Goal: Task Accomplishment & Management: Manage account settings

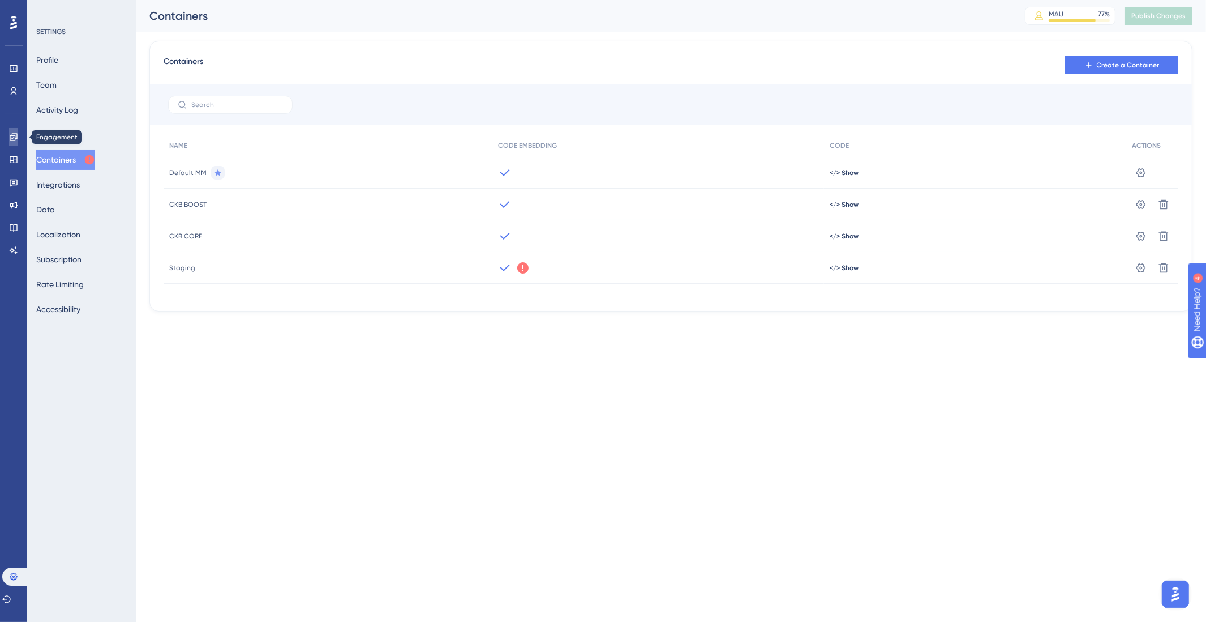
click at [18, 140] on link at bounding box center [13, 137] width 9 height 18
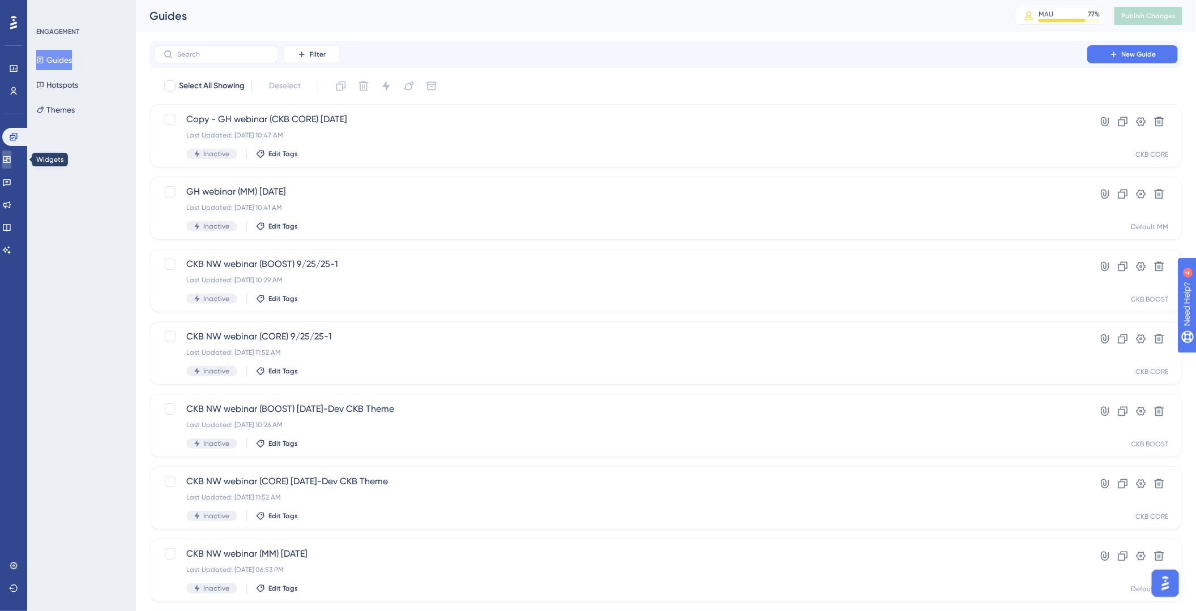
click at [11, 159] on icon at bounding box center [6, 159] width 9 height 9
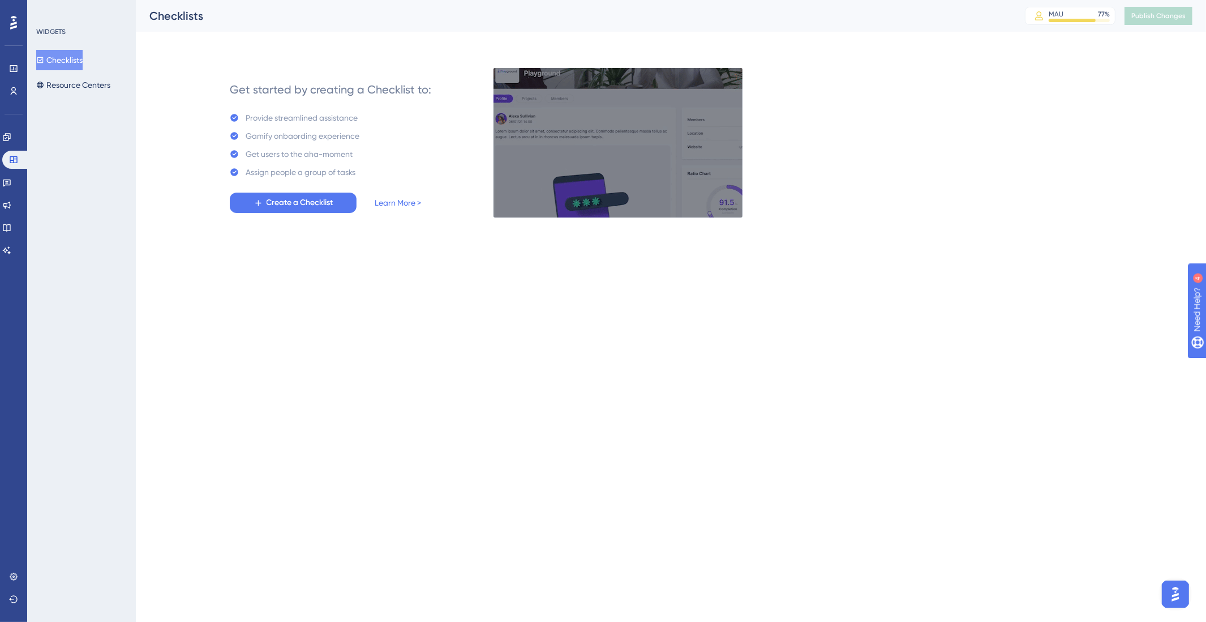
click at [4, 174] on div "Feedback" at bounding box center [13, 182] width 23 height 18
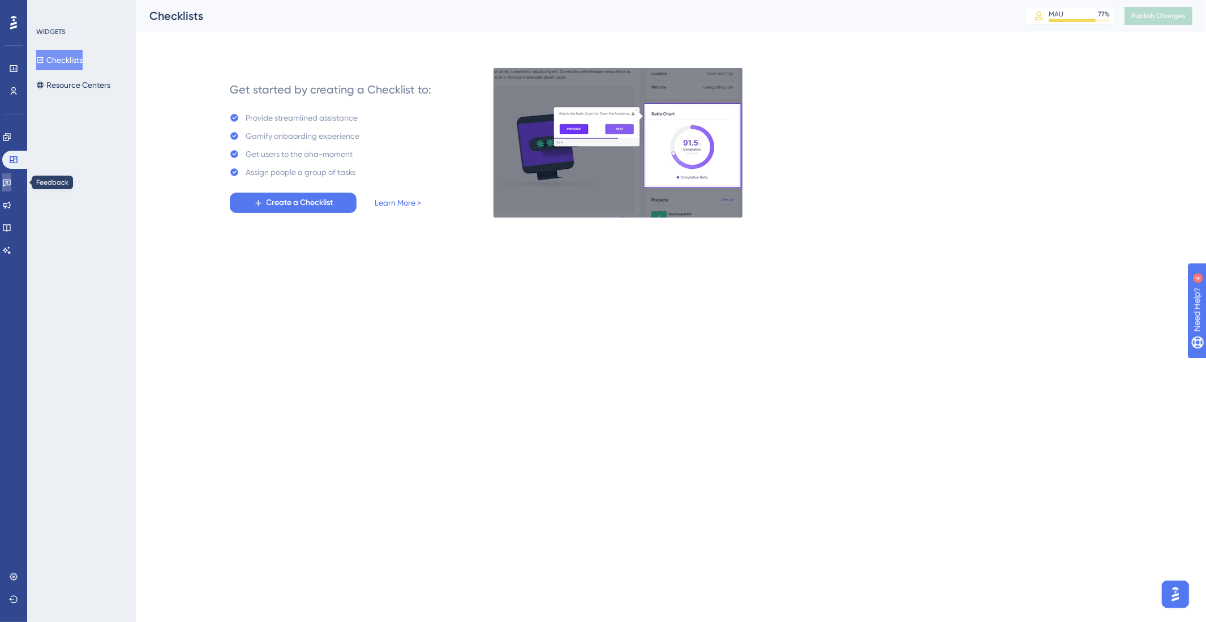
click at [7, 181] on link at bounding box center [6, 182] width 9 height 18
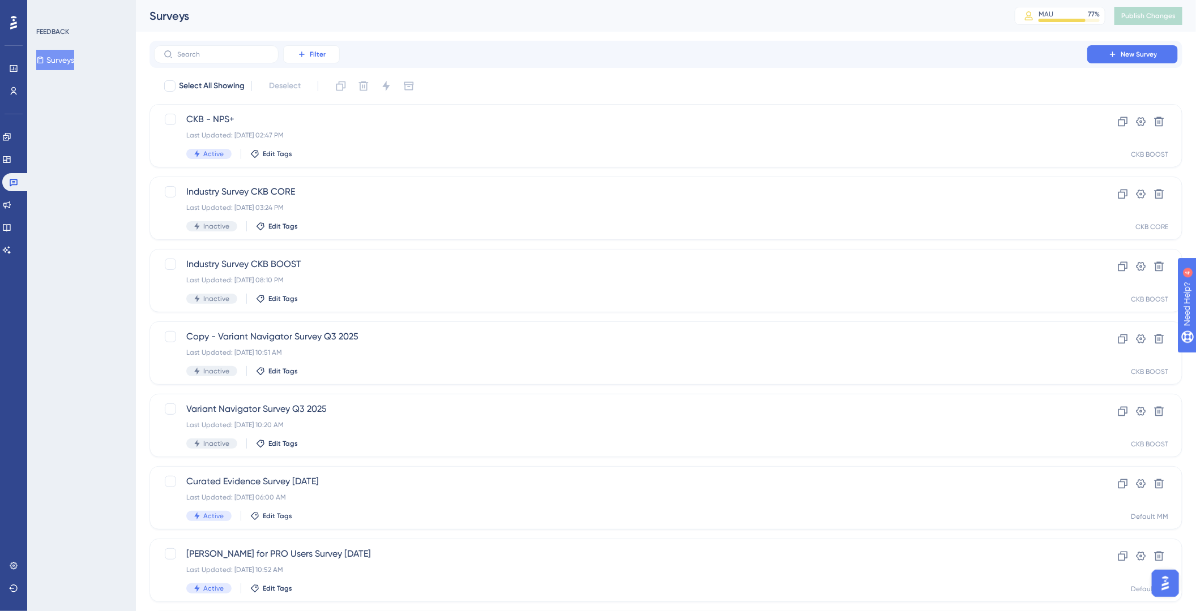
click at [310, 55] on span "Filter" at bounding box center [318, 54] width 16 height 9
click at [216, 49] on label at bounding box center [216, 54] width 125 height 18
click at [216, 50] on input "text" at bounding box center [223, 54] width 92 height 8
click at [302, 50] on icon at bounding box center [301, 54] width 9 height 9
click at [316, 148] on span "Status" at bounding box center [310, 155] width 23 height 14
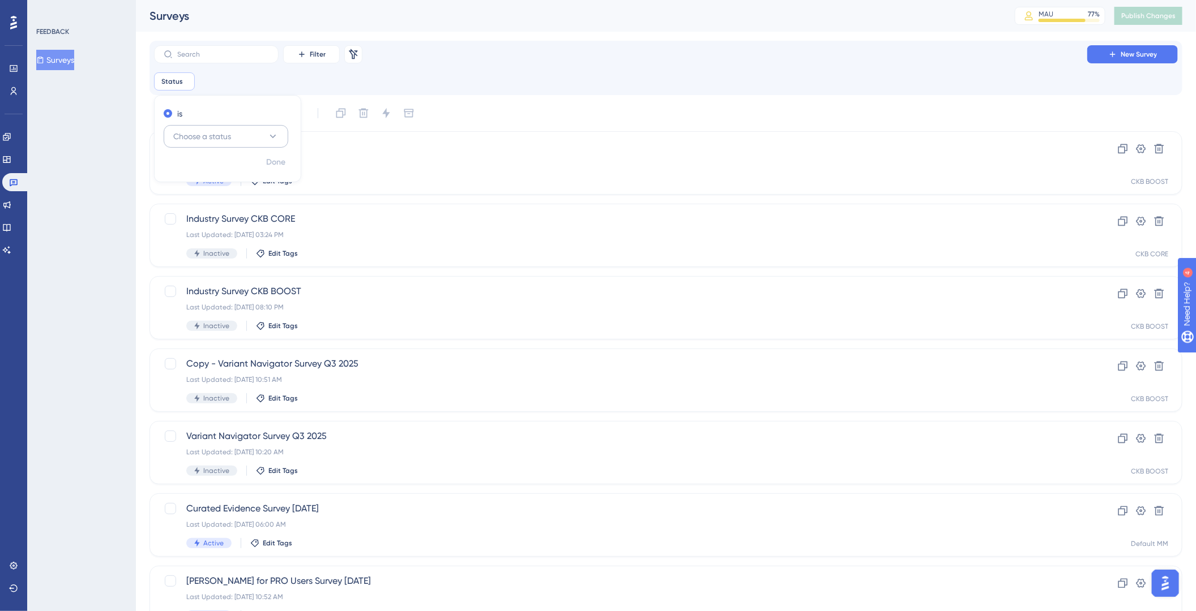
click at [219, 127] on button "Choose a status" at bounding box center [226, 136] width 125 height 23
click at [216, 164] on div "Active Active" at bounding box center [226, 171] width 92 height 23
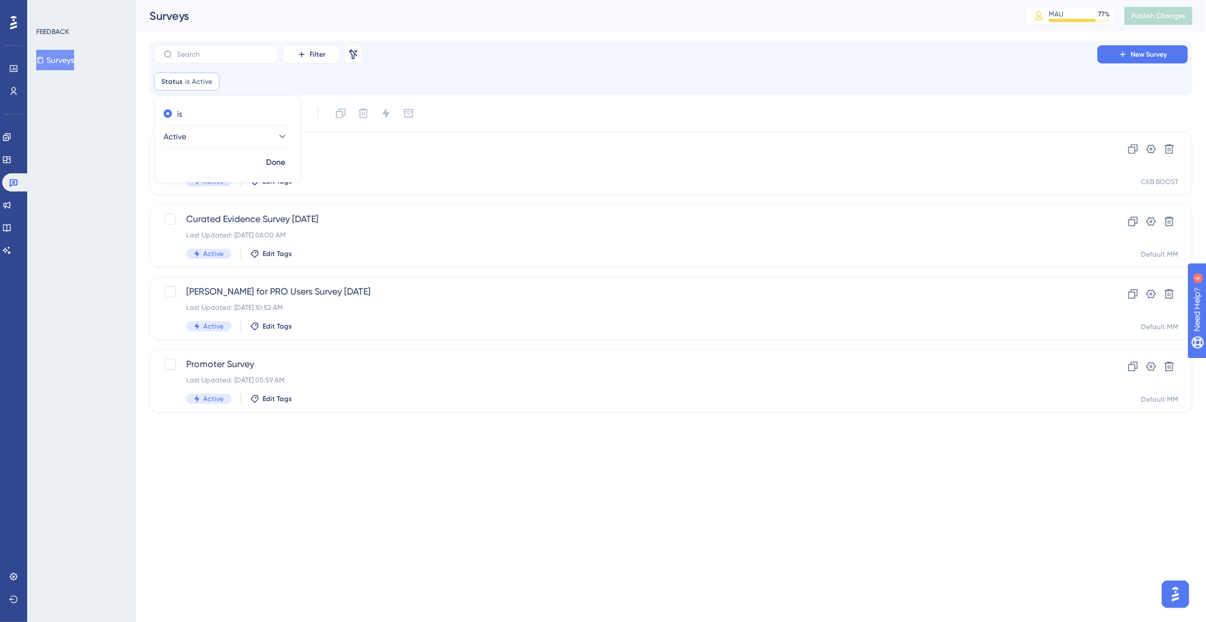
click at [325, 0] on html "Performance Users Engagement Widgets Feedback Product Updates Knowledge Base AI…" at bounding box center [603, 0] width 1206 height 0
click at [920, 304] on div "Last Updated: [DATE] 10:52 AM" at bounding box center [625, 307] width 879 height 9
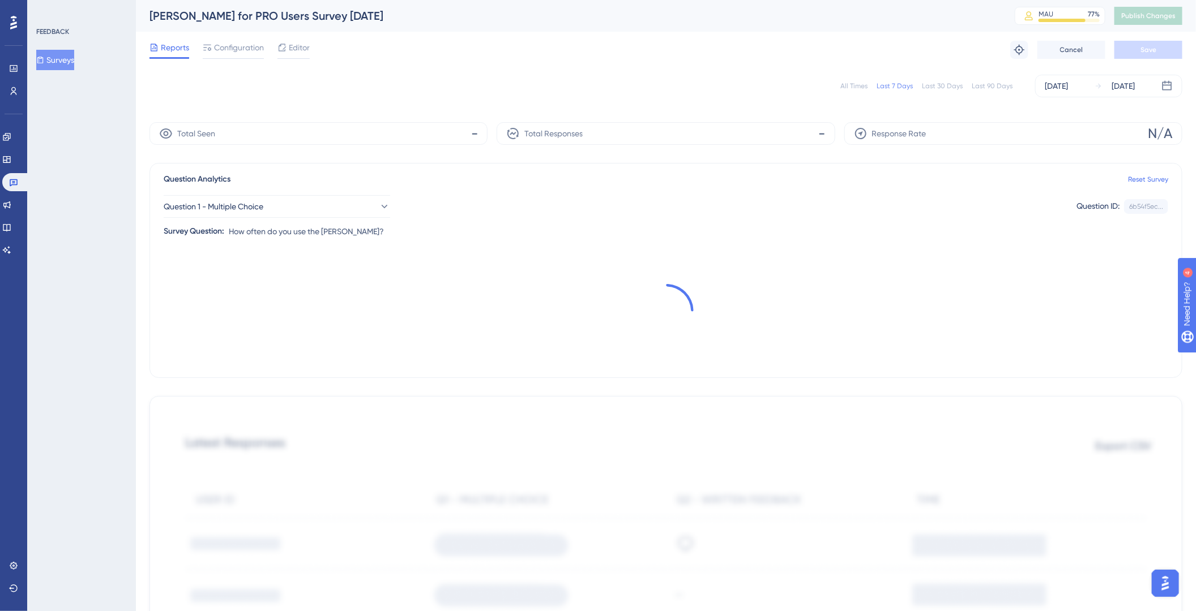
click at [845, 84] on div "All Times" at bounding box center [853, 86] width 27 height 9
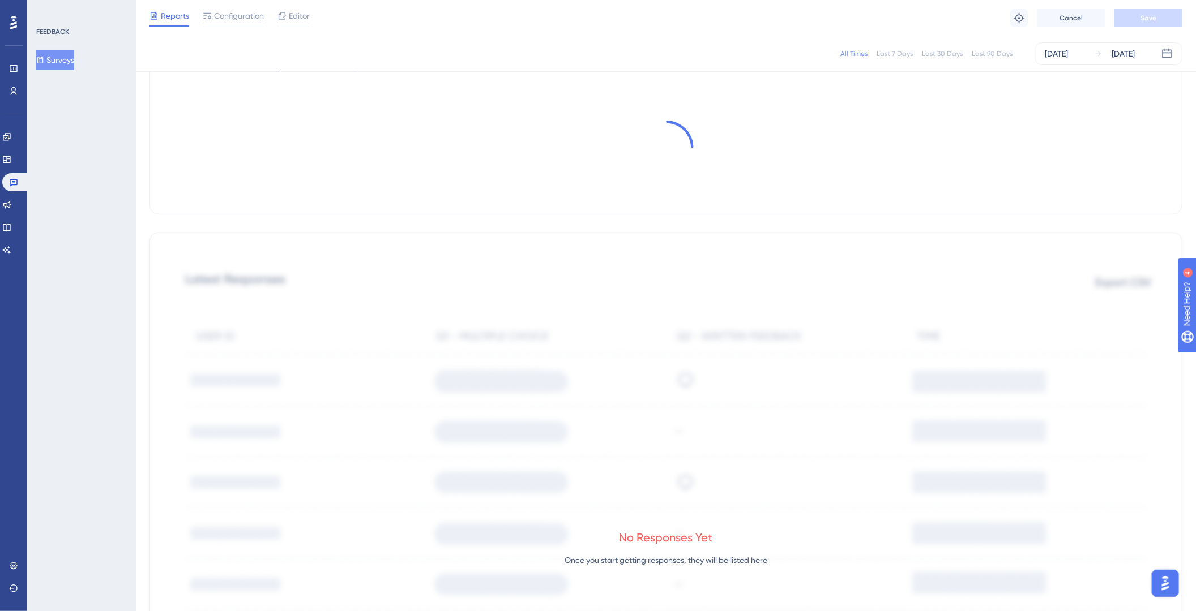
scroll to position [160, 0]
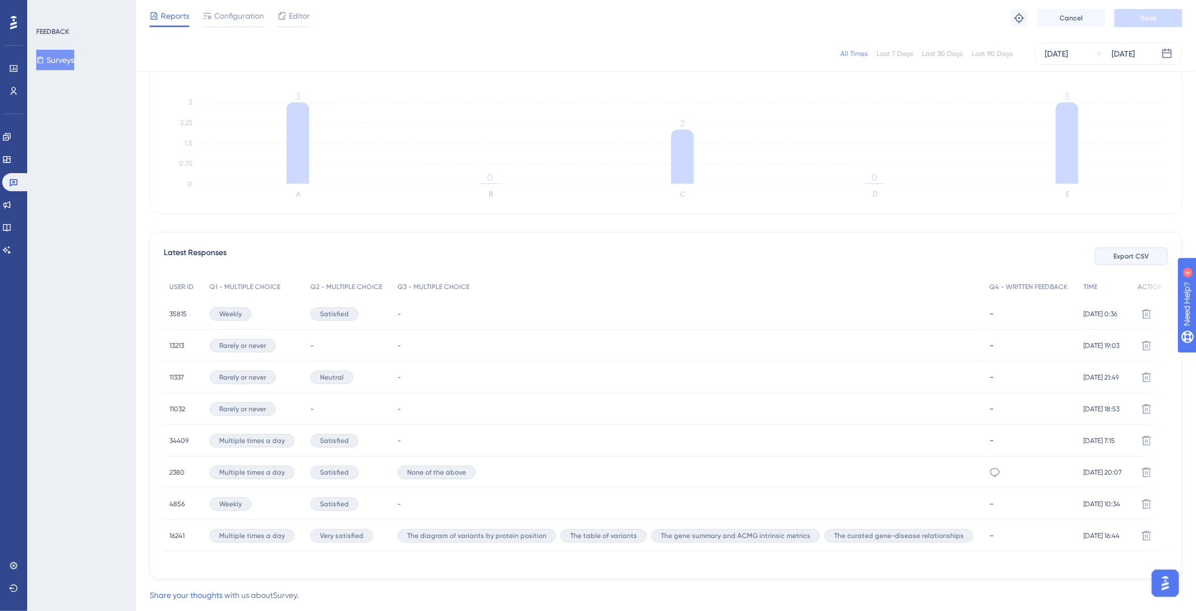
click at [1112, 251] on button "Export CSV" at bounding box center [1131, 256] width 74 height 18
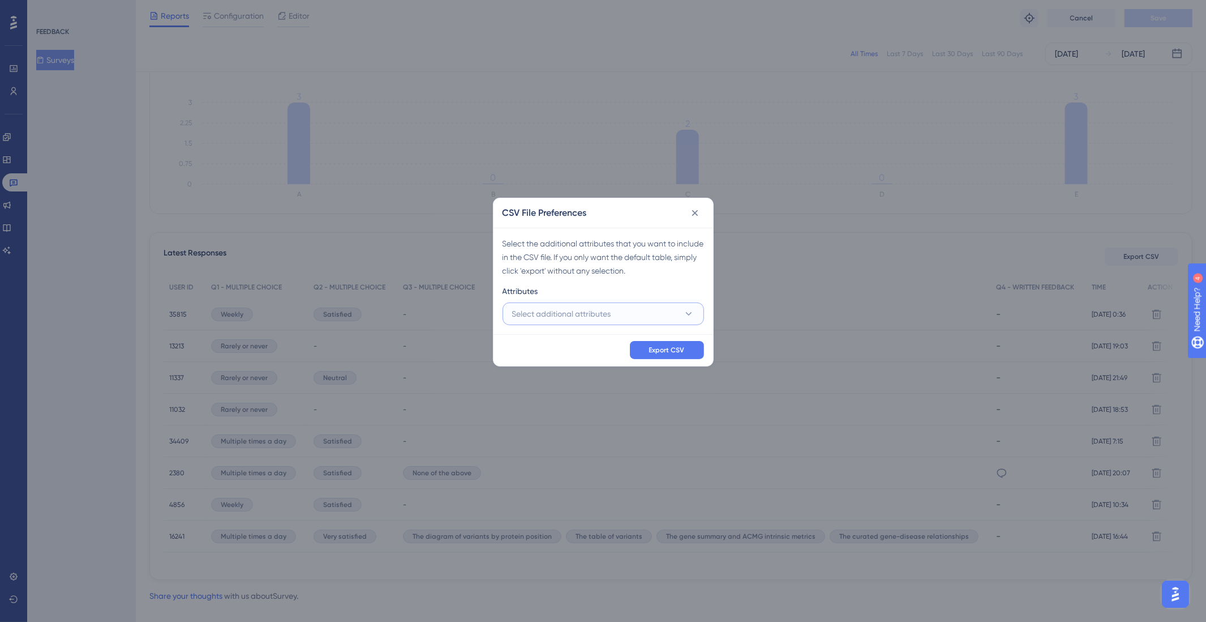
click at [648, 324] on button "Select additional attributes" at bounding box center [604, 313] width 202 height 23
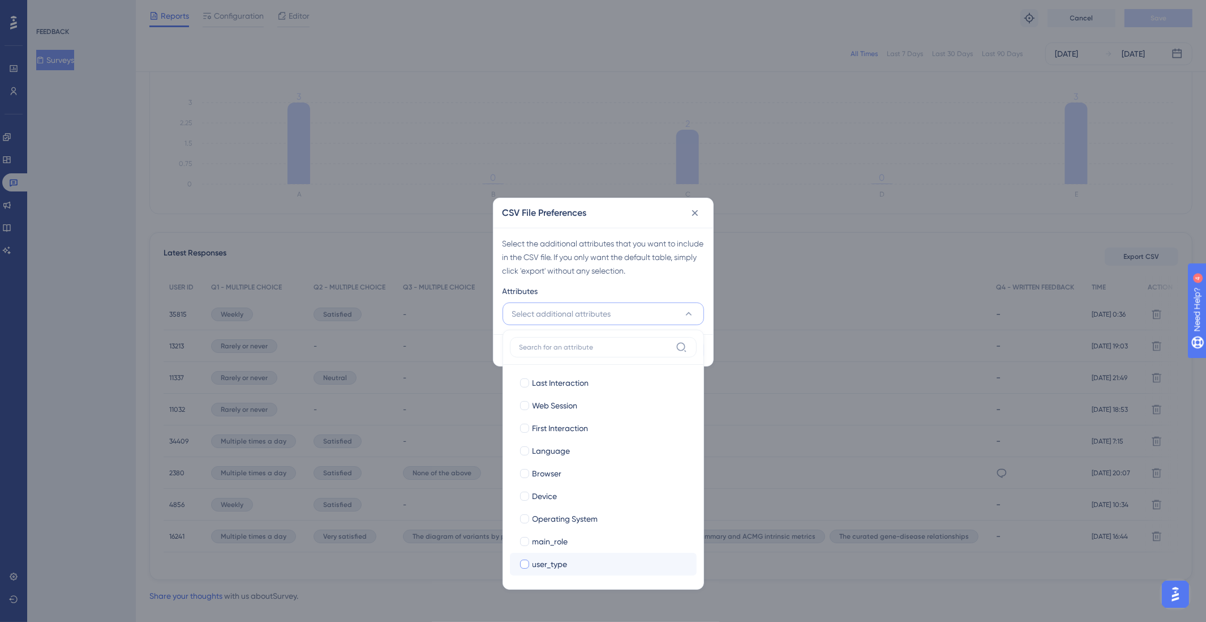
click at [538, 559] on span "user_type" at bounding box center [550, 564] width 35 height 14
checkbox input "true"
click at [543, 543] on span "main_role" at bounding box center [551, 541] width 36 height 14
checkbox input "true"
click at [678, 293] on div "Attributes" at bounding box center [604, 293] width 202 height 18
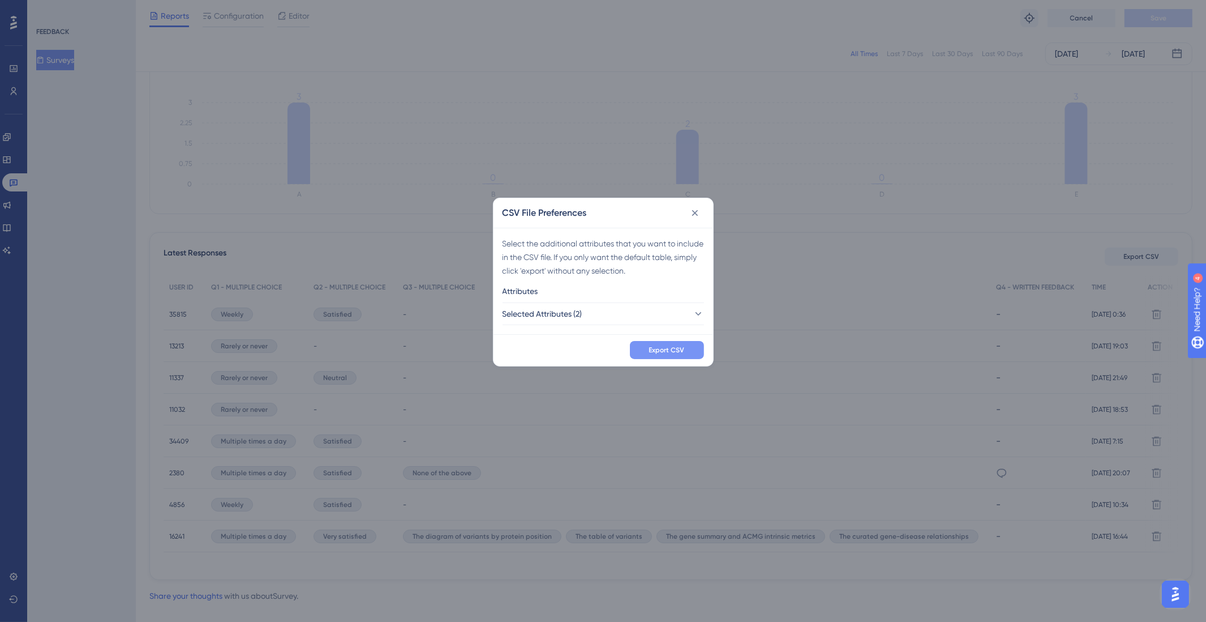
click at [670, 350] on span "Export CSV" at bounding box center [667, 349] width 36 height 9
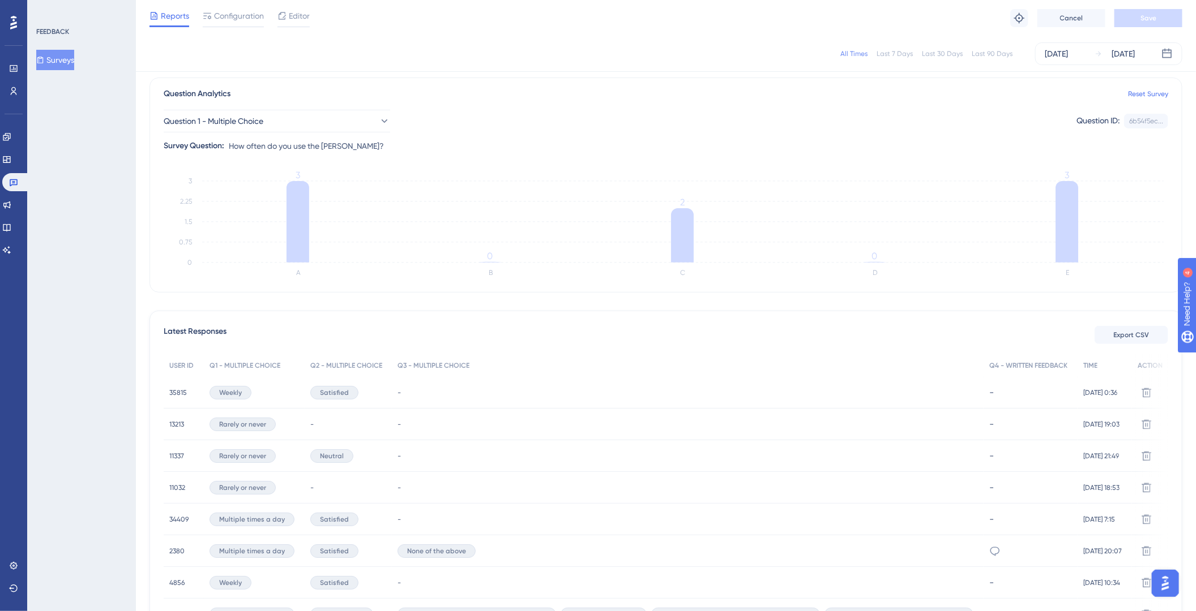
scroll to position [0, 0]
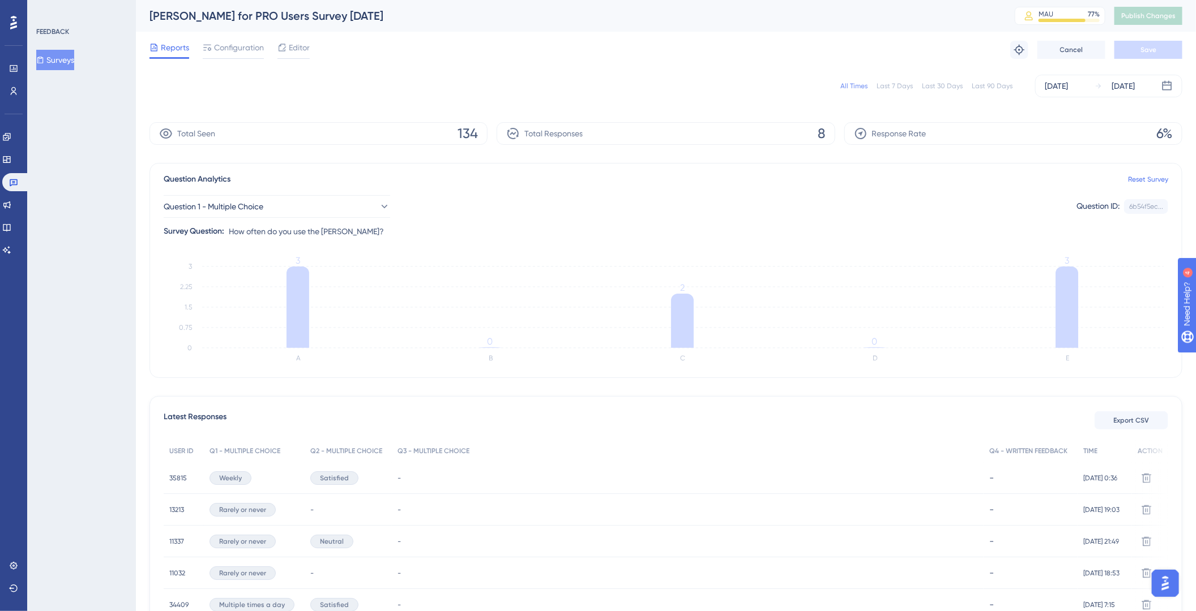
click at [57, 53] on button "Surveys" at bounding box center [55, 60] width 38 height 20
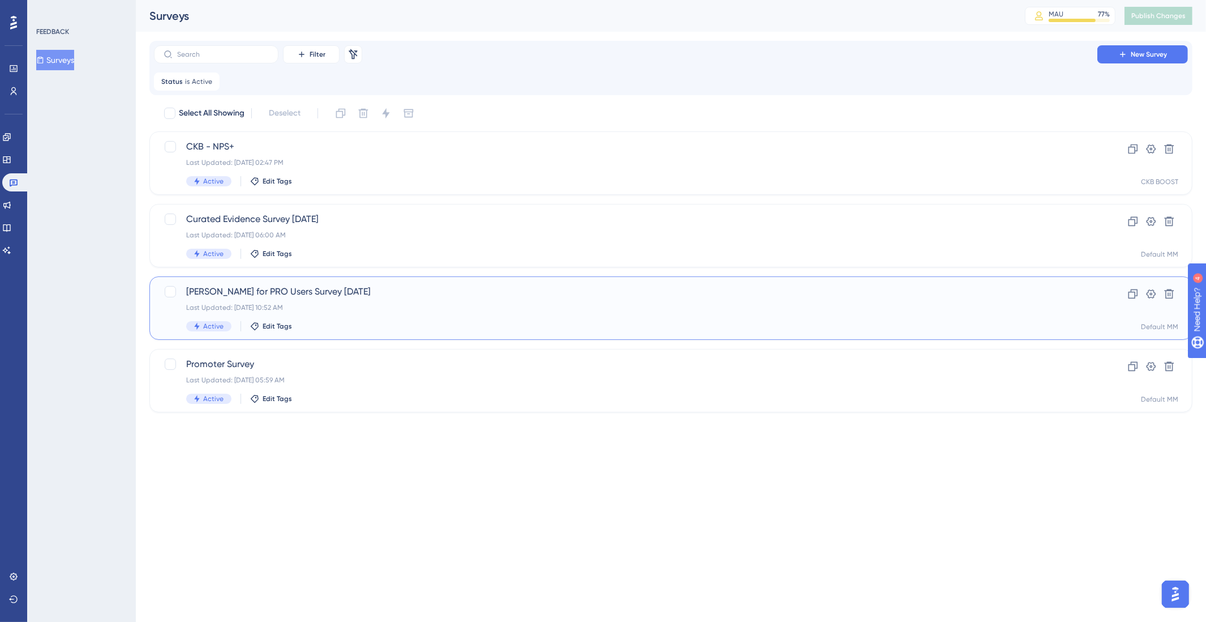
click at [581, 306] on div "Last Updated: [DATE] 10:52 AM" at bounding box center [625, 307] width 879 height 9
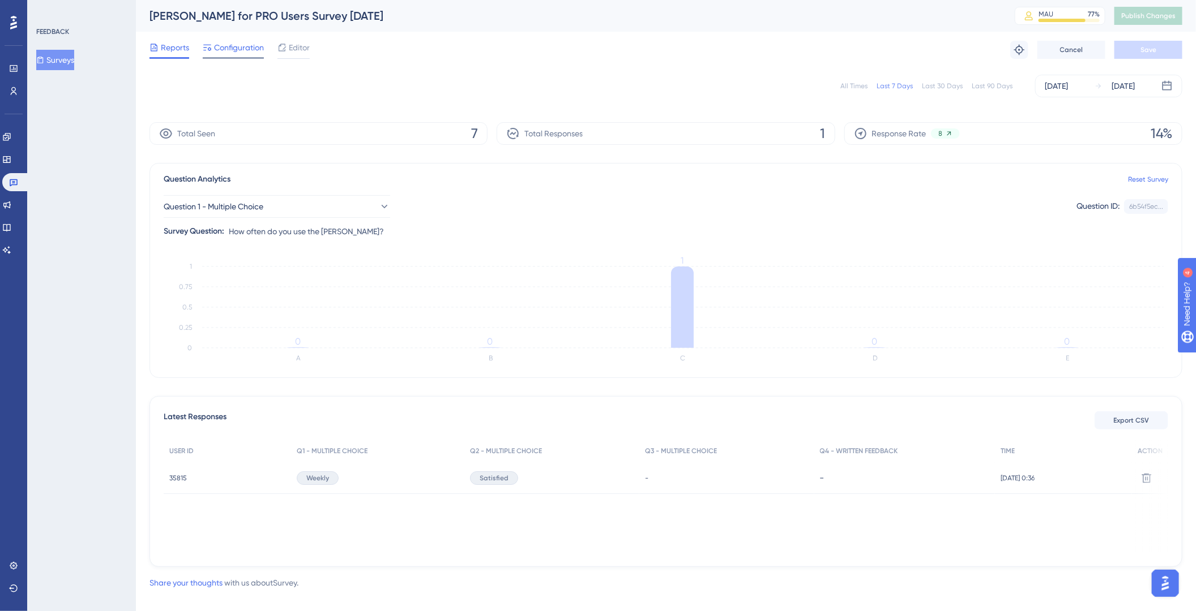
click at [221, 53] on span "Configuration" at bounding box center [239, 48] width 50 height 14
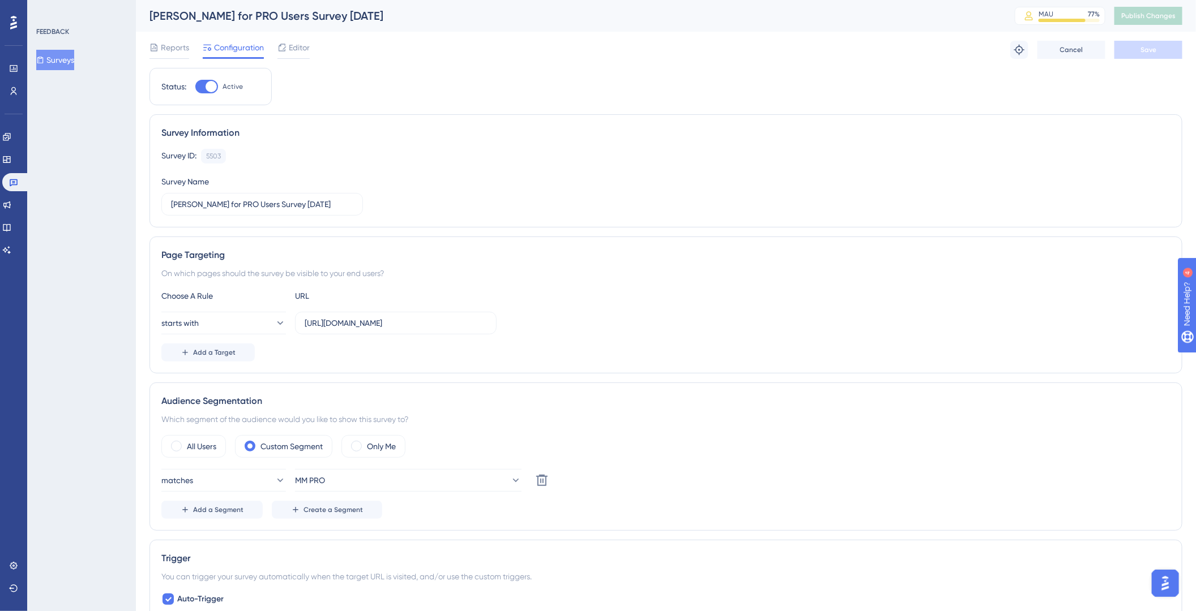
click at [212, 87] on div at bounding box center [210, 86] width 11 height 11
click at [195, 87] on input "Active" at bounding box center [195, 87] width 1 height 1
checkbox input "false"
click at [1174, 39] on div "Reports Configuration Editor Troubleshoot Cancel Save" at bounding box center [665, 50] width 1033 height 36
click at [1157, 52] on button "Save" at bounding box center [1148, 50] width 68 height 18
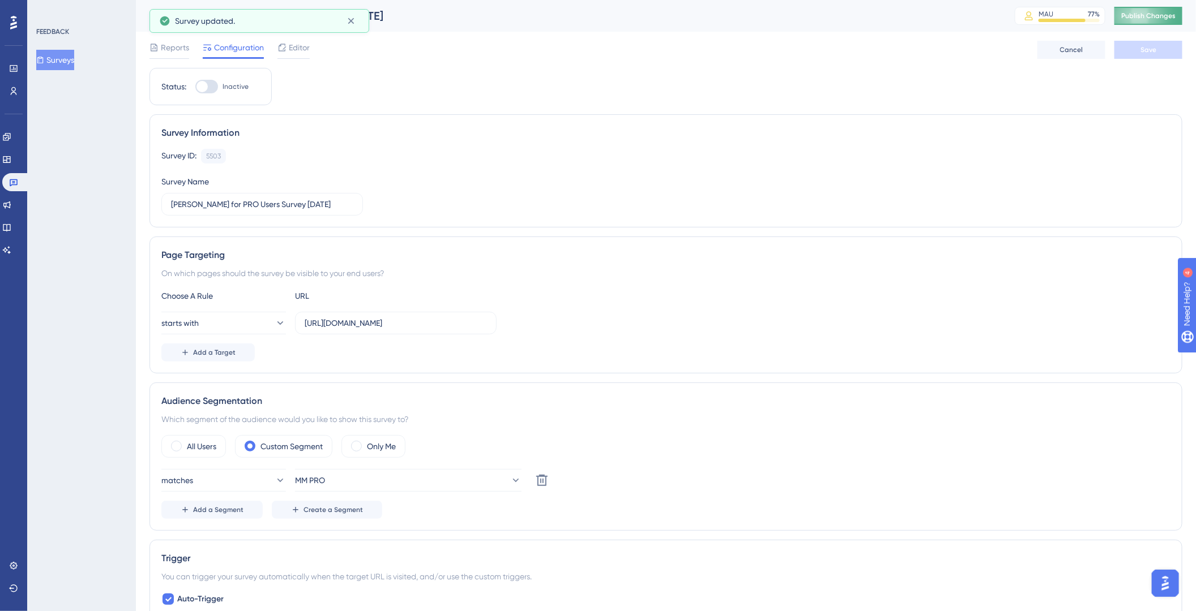
click at [1175, 17] on span "Publish Changes" at bounding box center [1148, 15] width 54 height 9
drag, startPoint x: 352, startPoint y: 48, endPoint x: 356, endPoint y: 34, distance: 14.0
click at [353, 48] on icon at bounding box center [350, 47] width 11 height 11
click at [356, 24] on icon at bounding box center [350, 20] width 11 height 11
click at [53, 59] on button "Surveys" at bounding box center [55, 60] width 38 height 20
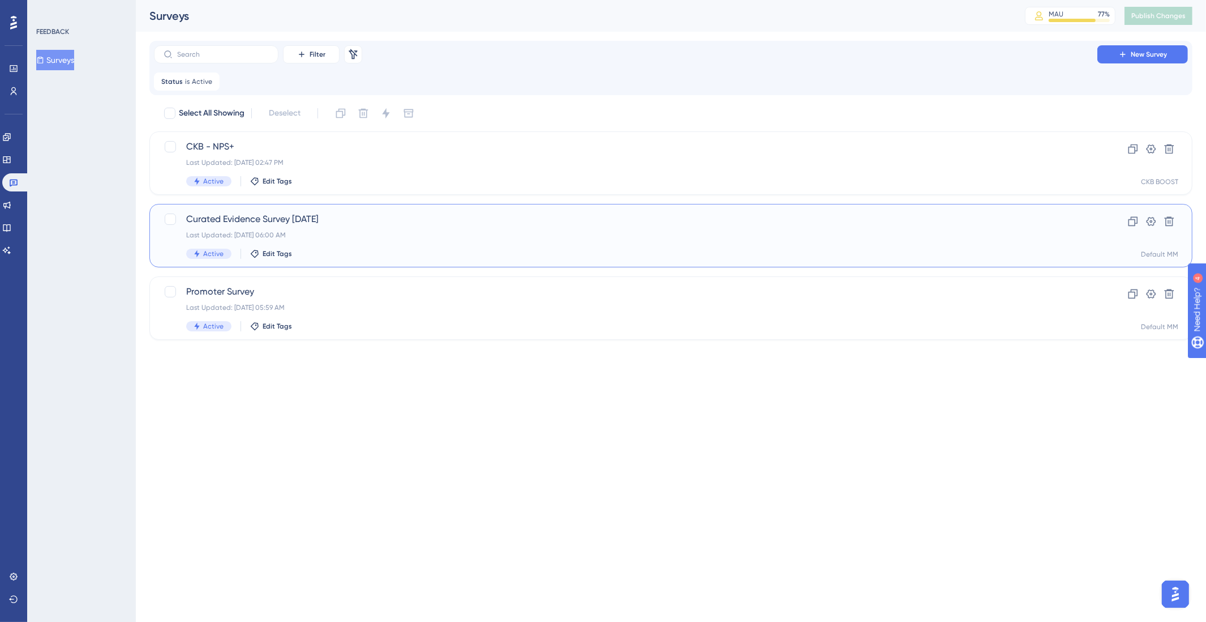
click at [376, 230] on div "Last Updated: [DATE] 06:00 AM" at bounding box center [625, 234] width 879 height 9
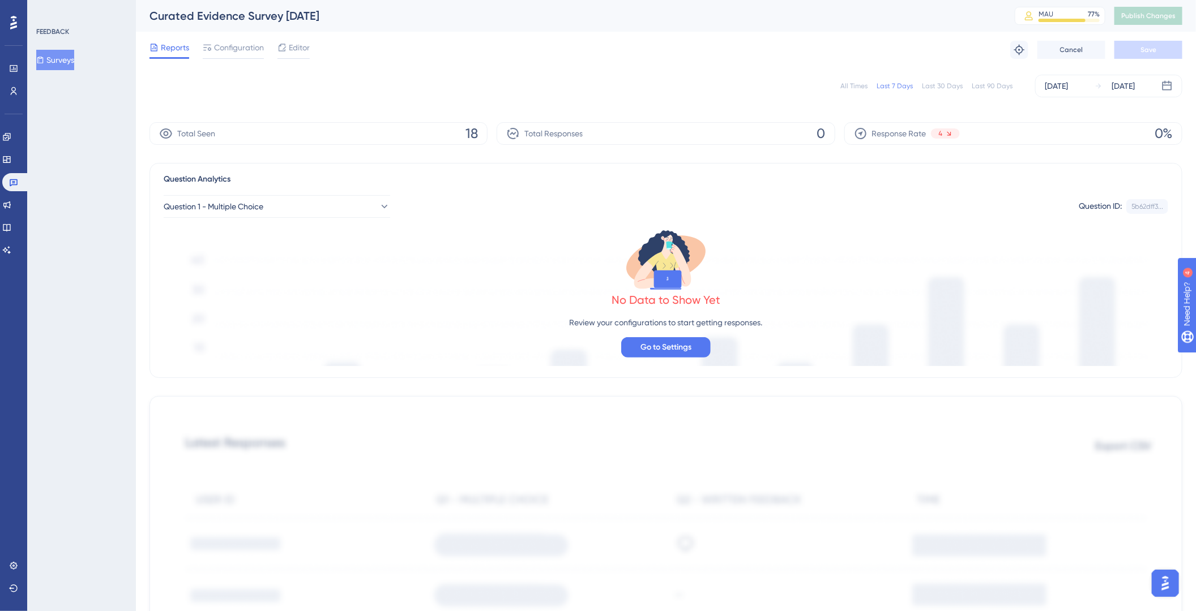
click at [854, 83] on div "All Times" at bounding box center [853, 86] width 27 height 9
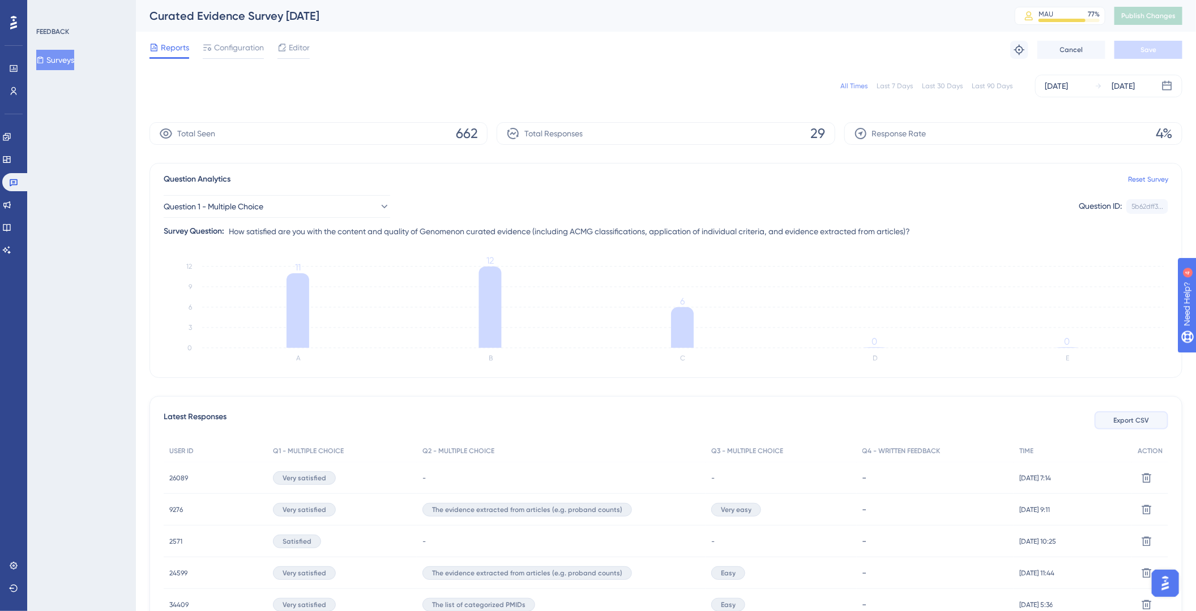
click at [1145, 423] on span "Export CSV" at bounding box center [1132, 420] width 36 height 9
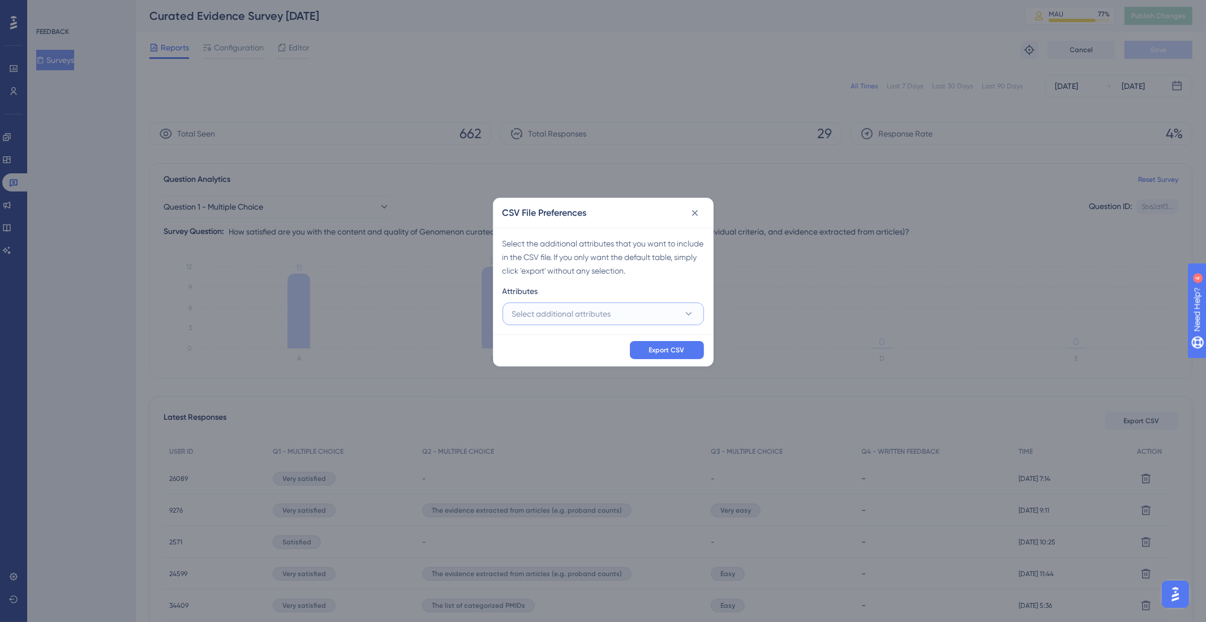
click at [650, 306] on button "Select additional attributes" at bounding box center [604, 313] width 202 height 23
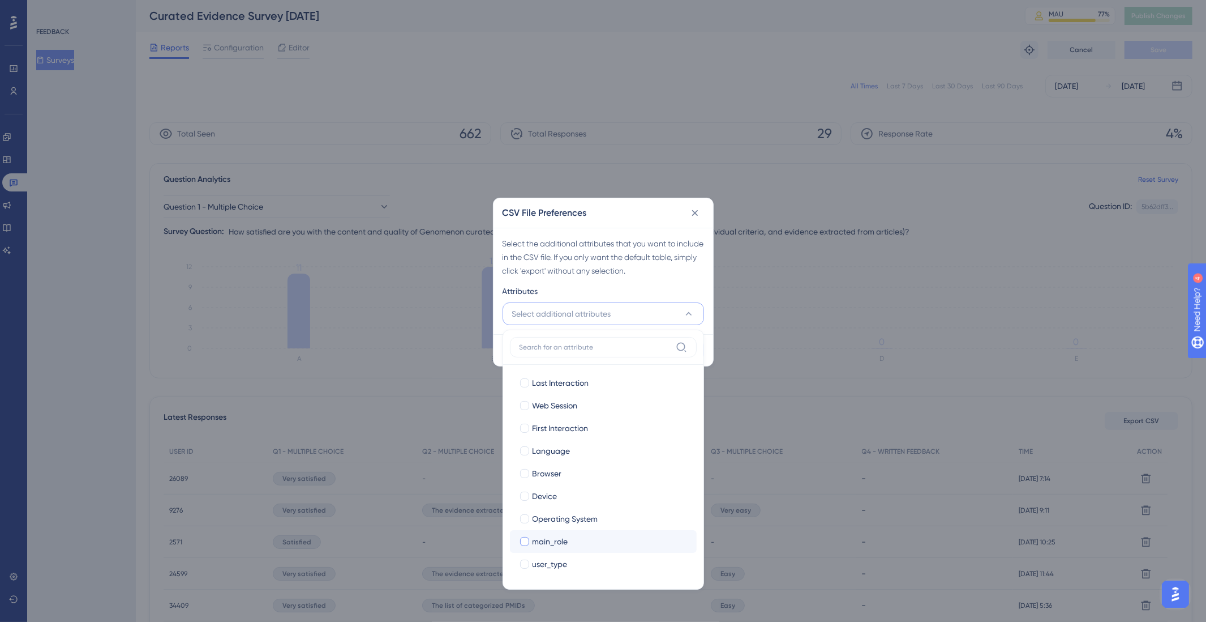
click at [551, 543] on span "main_role" at bounding box center [551, 541] width 36 height 14
checkbox input "true"
click at [556, 567] on span "user_type" at bounding box center [550, 564] width 35 height 14
checkbox input "true"
drag, startPoint x: 667, startPoint y: 247, endPoint x: 669, endPoint y: 258, distance: 10.4
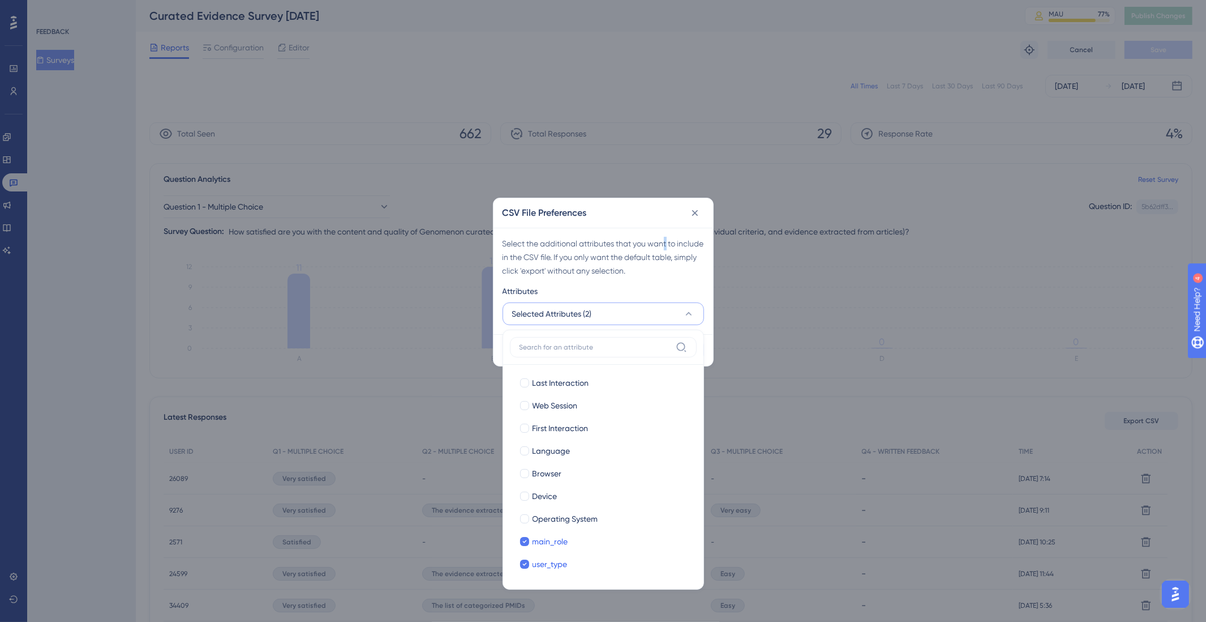
click at [669, 245] on div "Select the additional attributes that you want to include in the CSV file. If y…" at bounding box center [604, 257] width 202 height 41
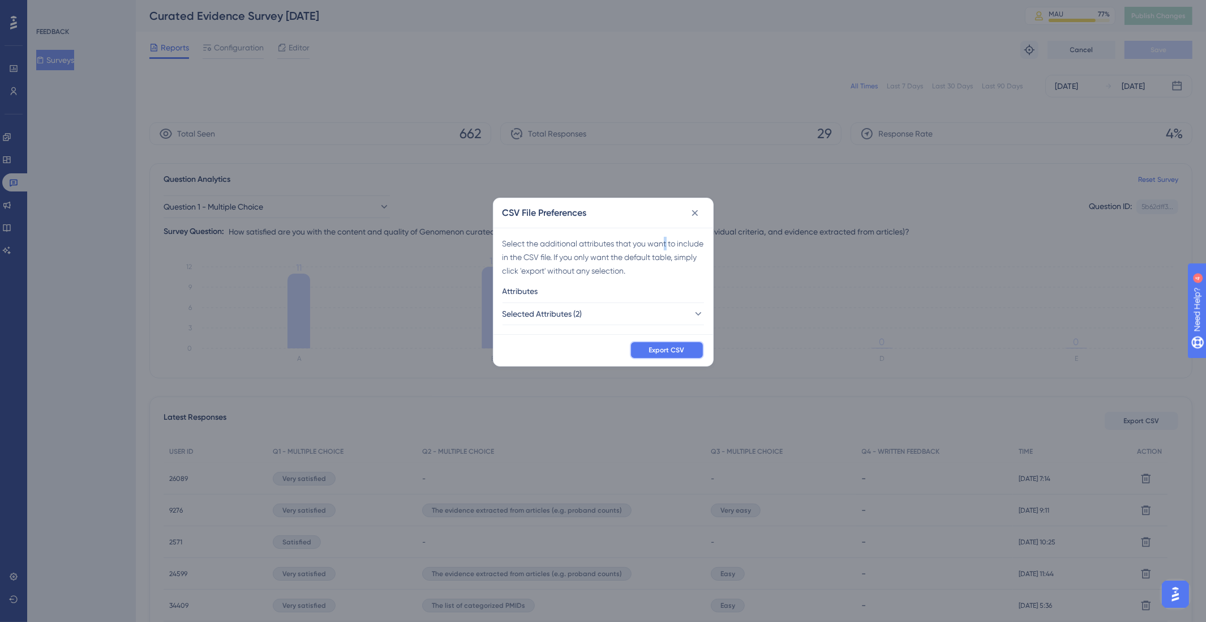
click at [688, 351] on button "Export CSV" at bounding box center [667, 350] width 74 height 18
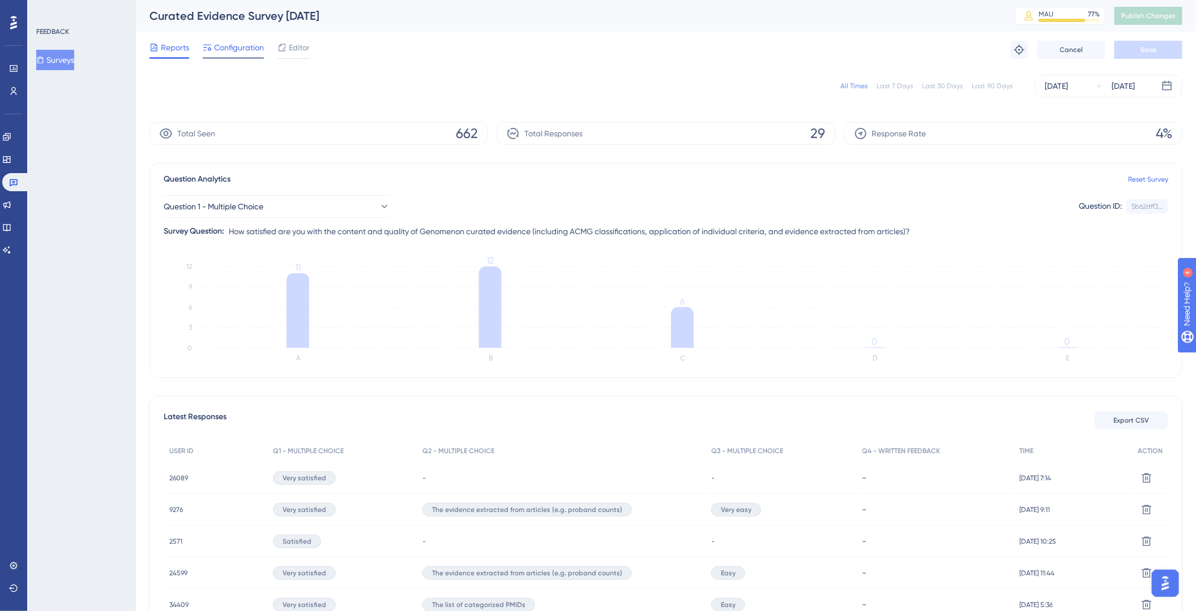
click at [250, 54] on span "Configuration" at bounding box center [239, 48] width 50 height 14
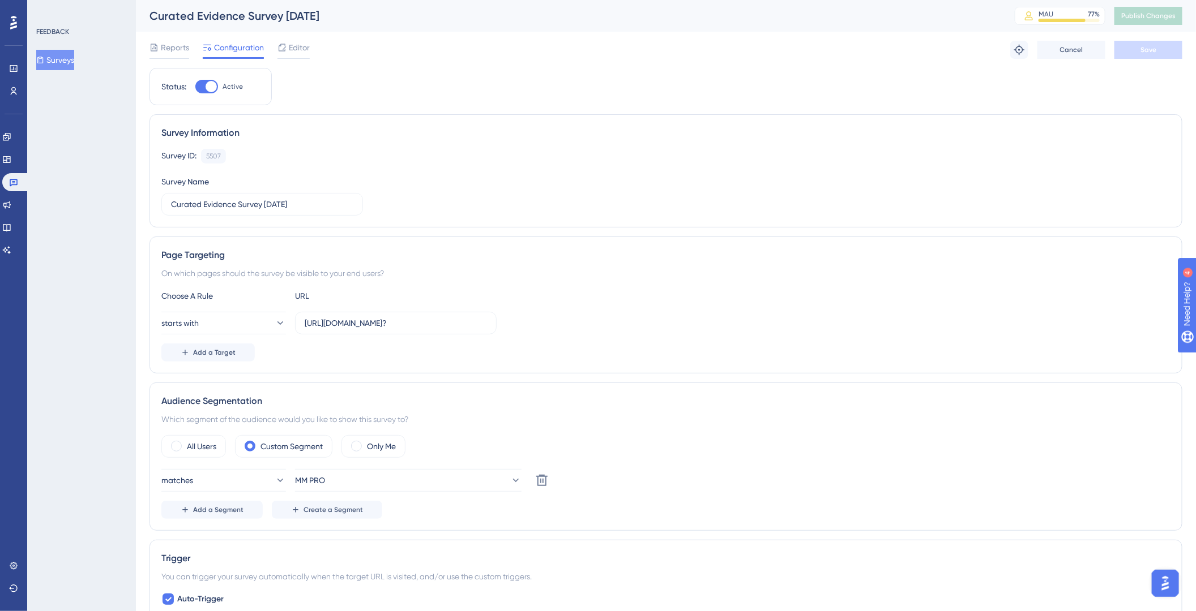
click at [193, 71] on div "Status: Active" at bounding box center [210, 86] width 122 height 37
click at [208, 85] on div at bounding box center [210, 86] width 11 height 11
click at [195, 87] on input "Active" at bounding box center [195, 87] width 1 height 1
checkbox input "false"
click at [1134, 58] on div "Reports Configuration Editor Troubleshoot Cancel Save" at bounding box center [665, 50] width 1033 height 36
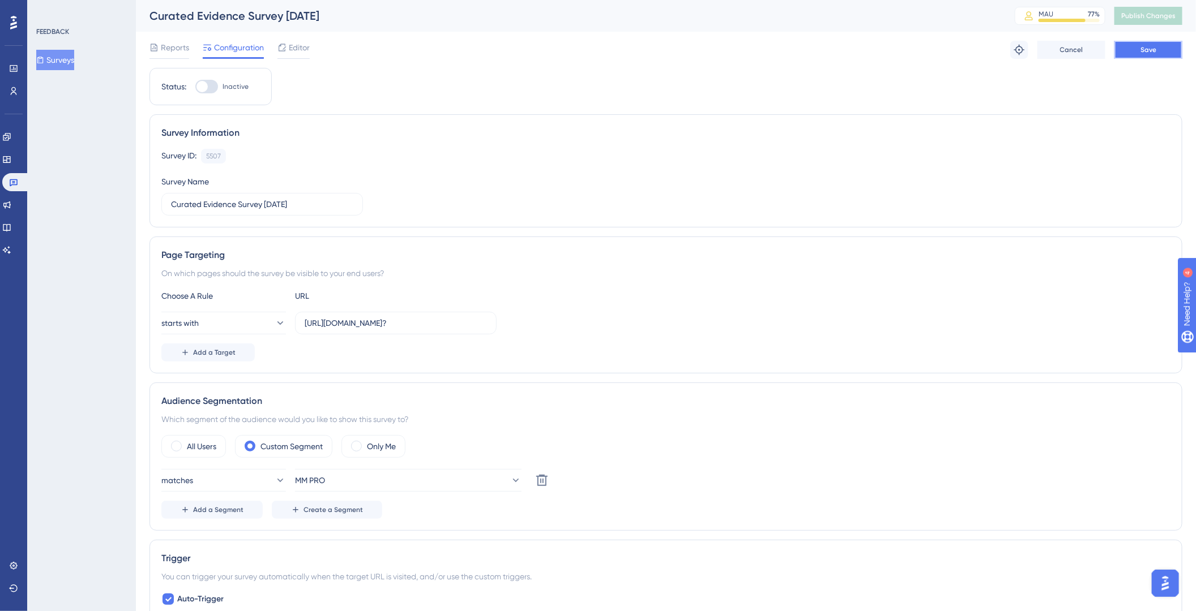
click at [1153, 44] on button "Save" at bounding box center [1148, 50] width 68 height 18
click at [1171, 20] on button "Publish Changes" at bounding box center [1148, 16] width 68 height 18
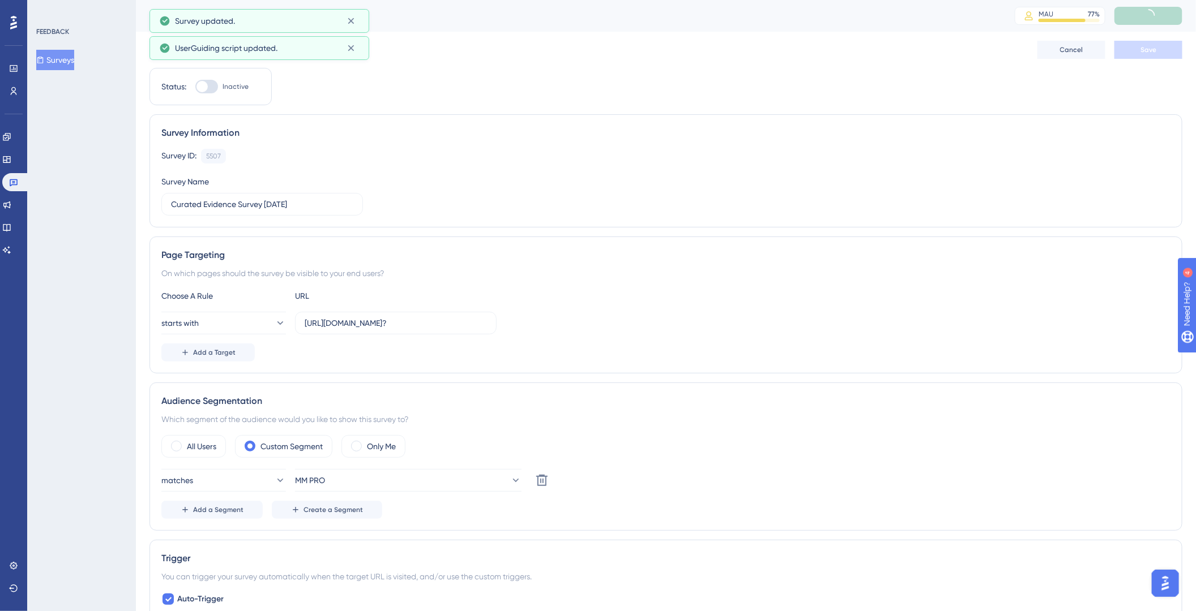
click at [66, 59] on button "Surveys" at bounding box center [55, 60] width 38 height 20
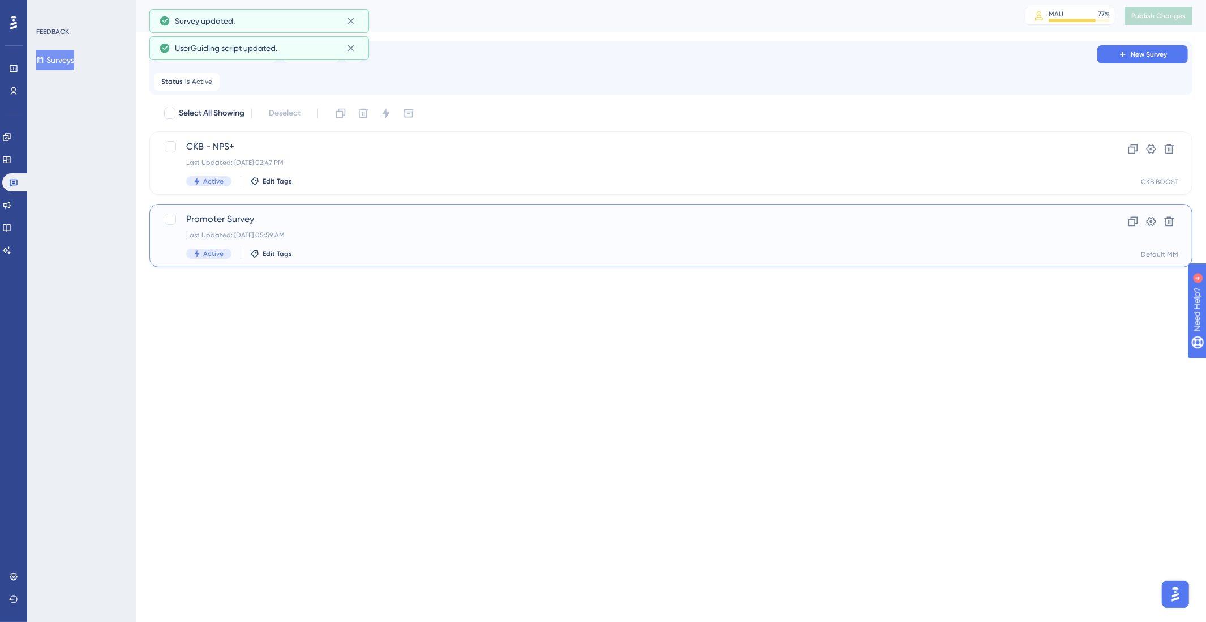
click at [386, 245] on div "Promoter Survey Last Updated: [DATE] 05:59 AM Active Edit Tags" at bounding box center [625, 235] width 879 height 46
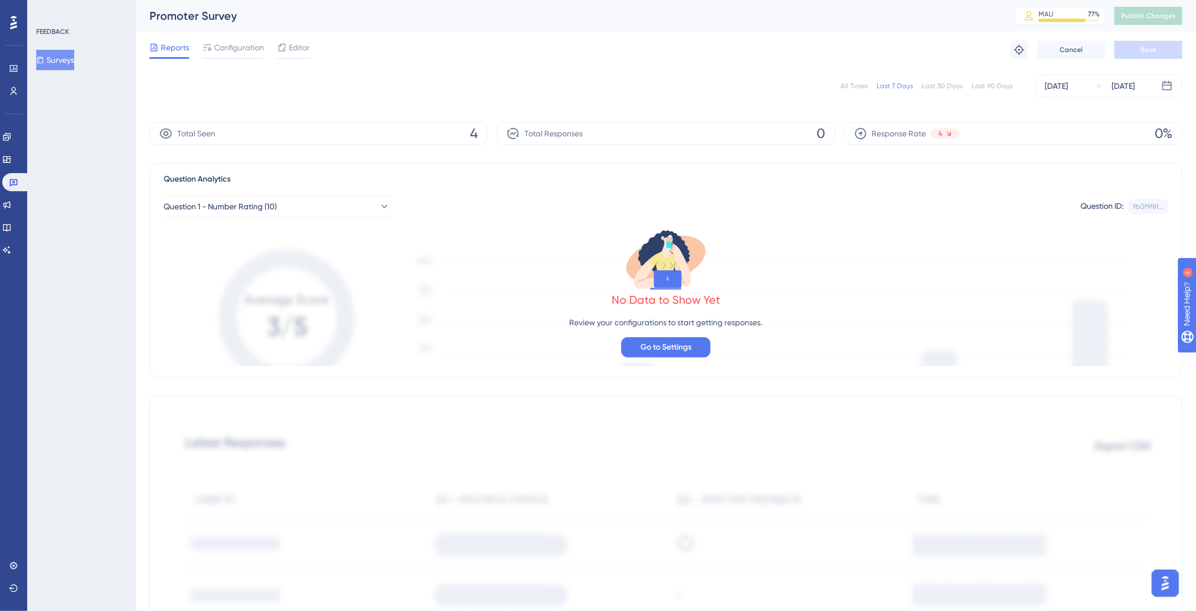
click at [859, 85] on div "All Times" at bounding box center [853, 86] width 27 height 9
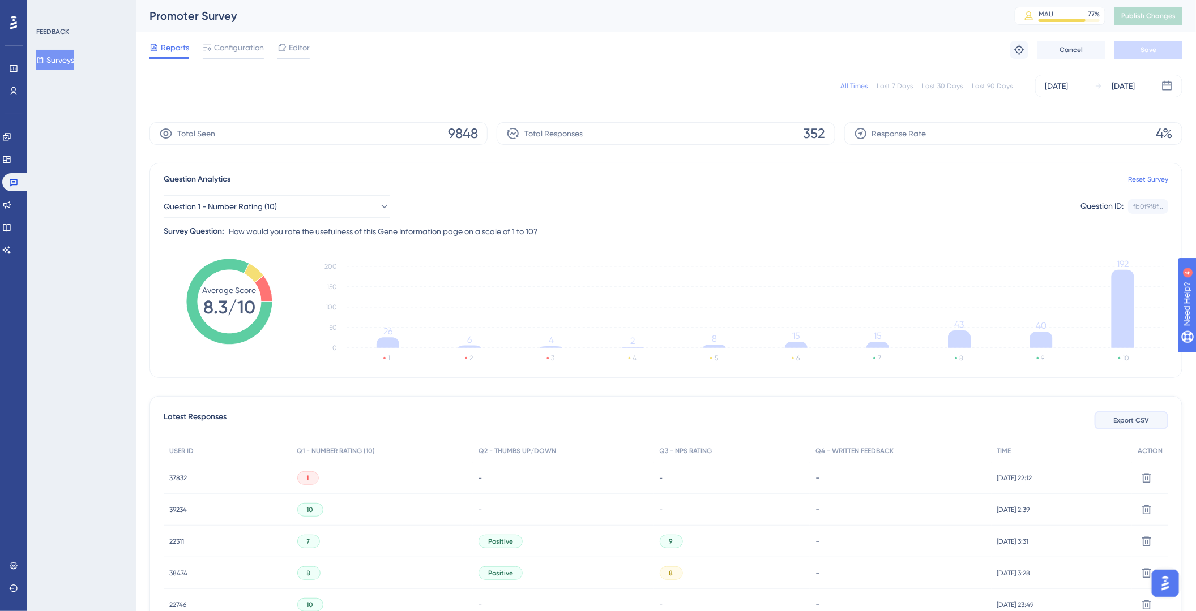
click at [1115, 415] on button "Export CSV" at bounding box center [1131, 421] width 74 height 18
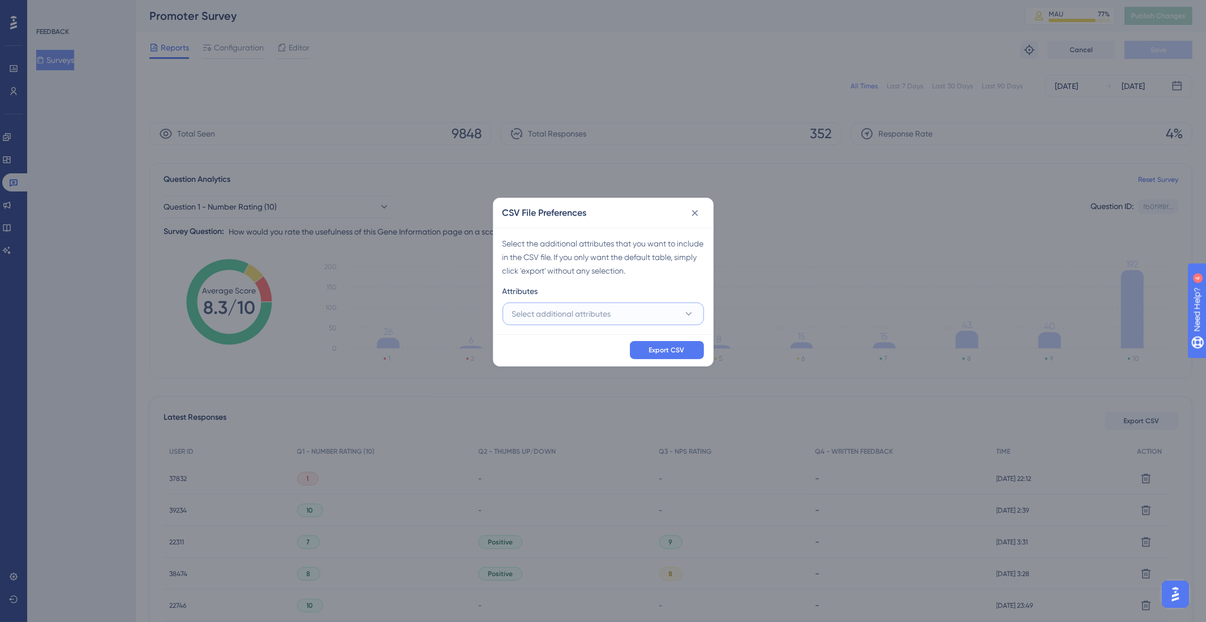
drag, startPoint x: 633, startPoint y: 305, endPoint x: 624, endPoint y: 326, distance: 22.5
click at [633, 305] on button "Select additional attributes" at bounding box center [604, 313] width 202 height 23
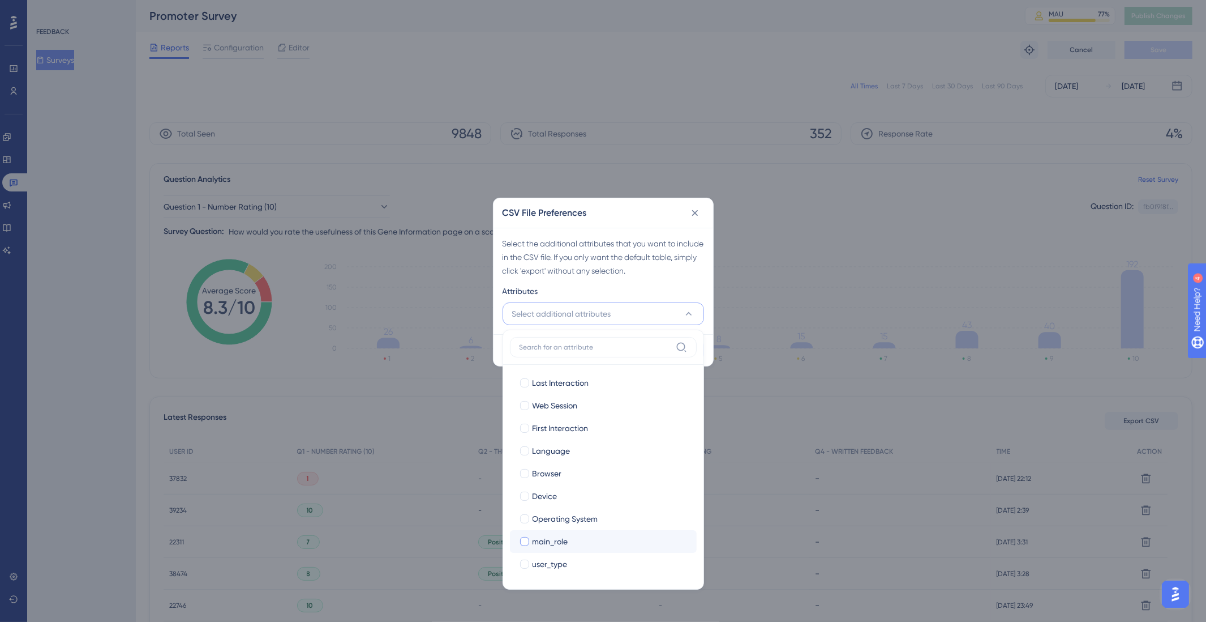
click at [563, 548] on span "main_role" at bounding box center [551, 541] width 36 height 14
checkbox input "true"
drag, startPoint x: 567, startPoint y: 560, endPoint x: 572, endPoint y: 556, distance: 6.9
click at [567, 560] on span "user_type" at bounding box center [550, 564] width 35 height 14
checkbox input "true"
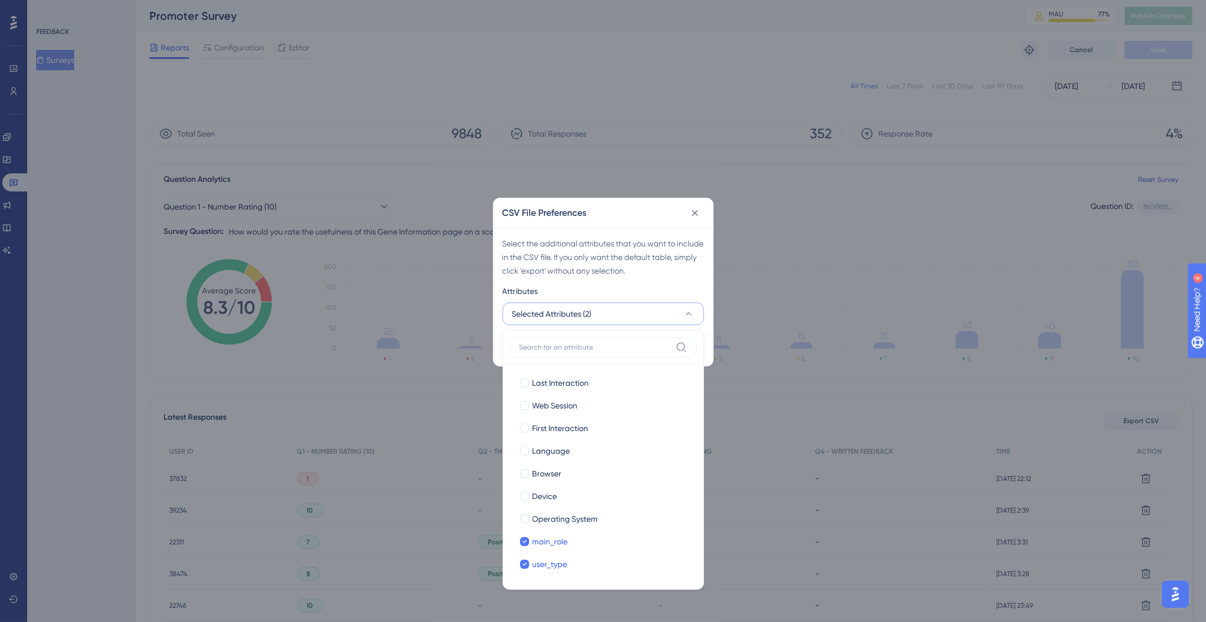
click at [654, 279] on div "Select the additional attributes that you want to include in the CSV file. If y…" at bounding box center [604, 281] width 220 height 106
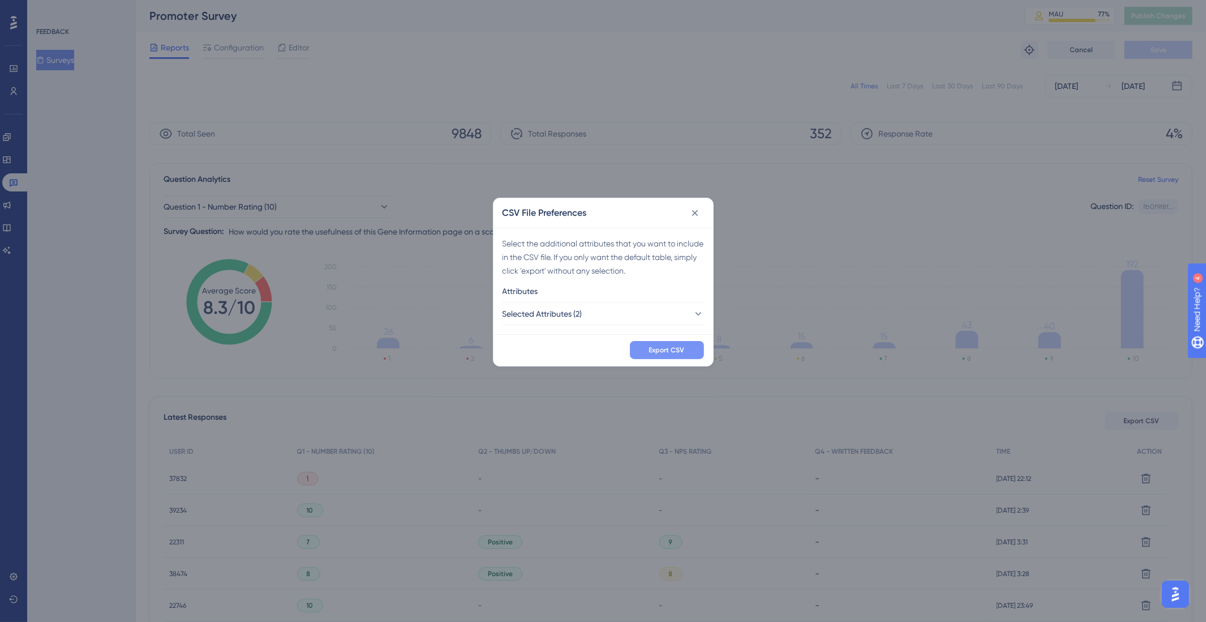
click at [677, 348] on span "Export CSV" at bounding box center [667, 349] width 36 height 9
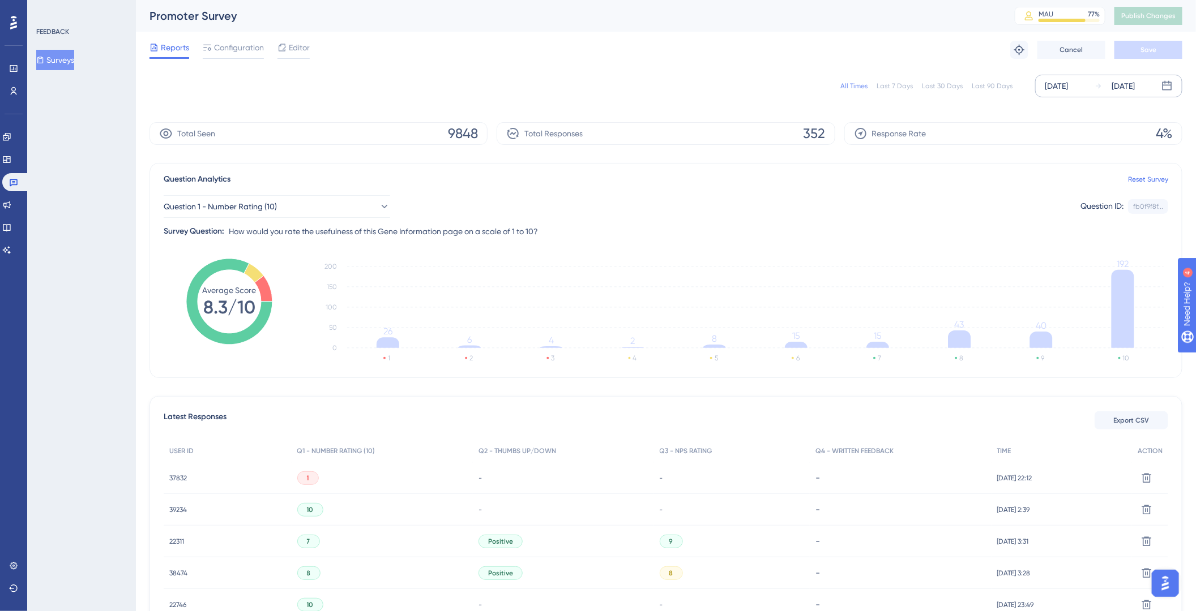
click at [1047, 83] on div "[DATE]" at bounding box center [1055, 86] width 23 height 14
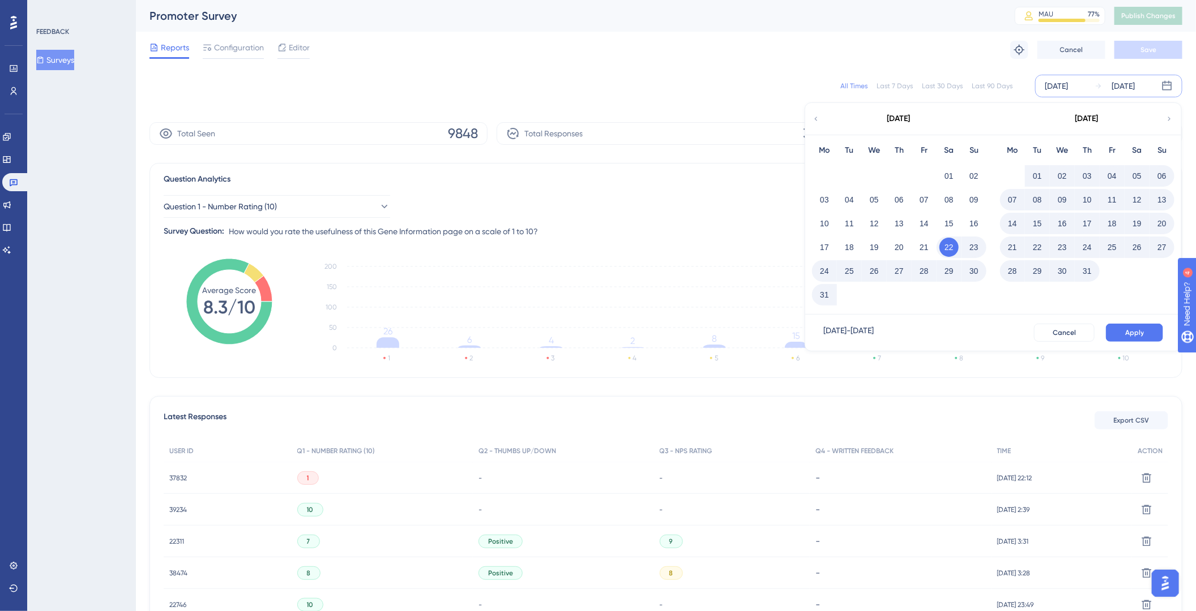
click at [821, 116] on div "[DATE]" at bounding box center [898, 119] width 187 height 32
click at [819, 119] on icon at bounding box center [816, 119] width 8 height 10
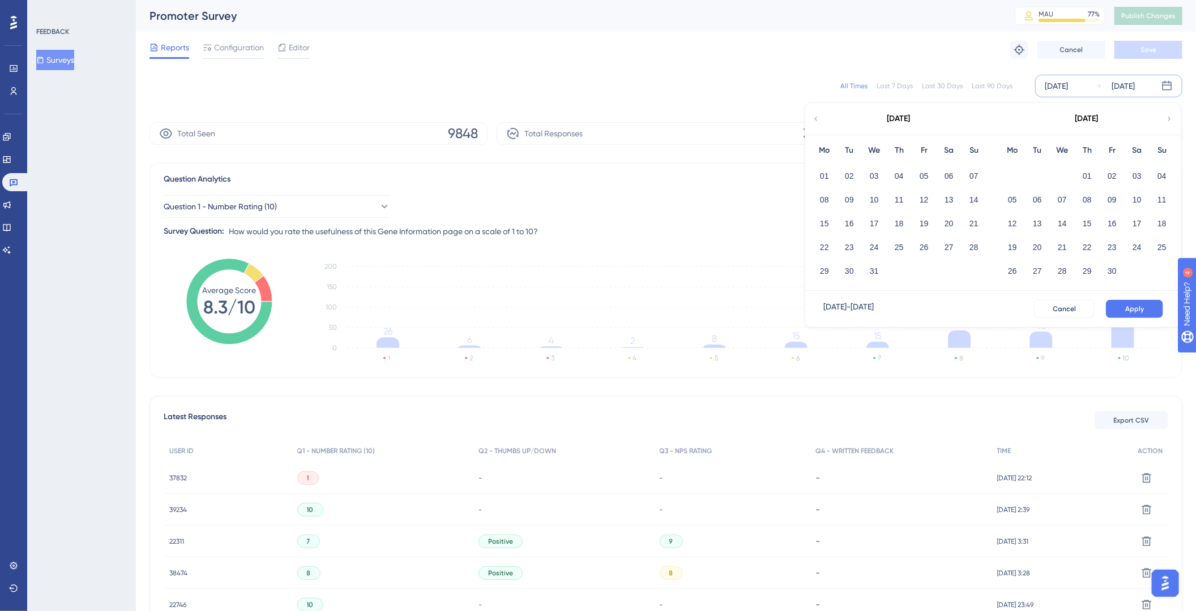
click at [816, 120] on icon at bounding box center [816, 119] width 3 height 4
click at [1052, 82] on div "[DATE]" at bounding box center [1055, 86] width 23 height 14
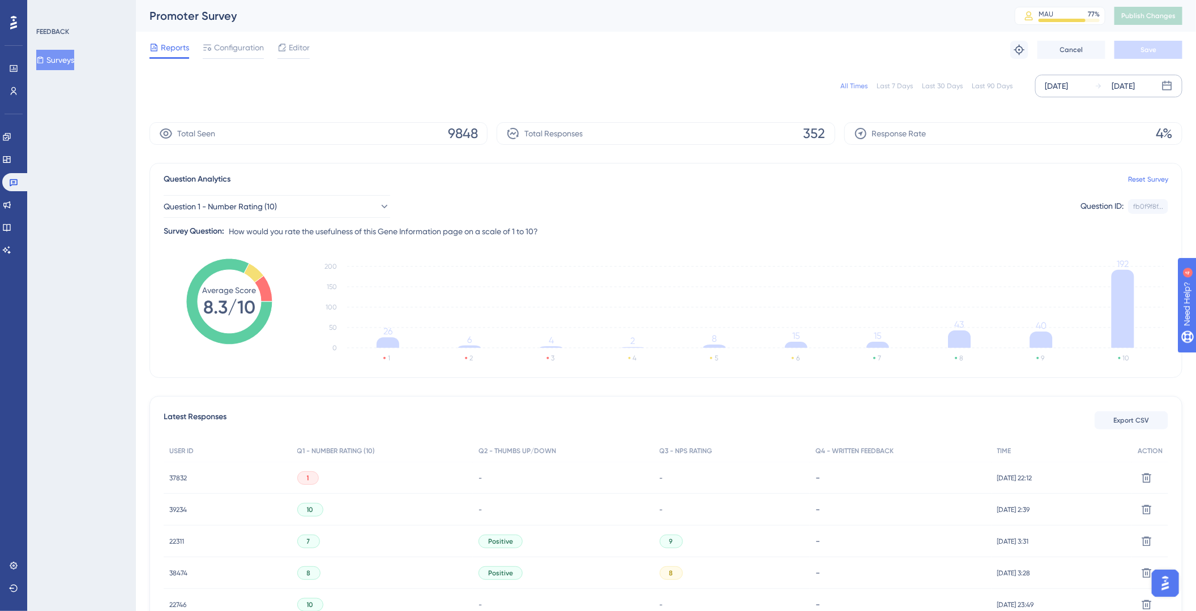
click at [1068, 84] on div "[DATE]" at bounding box center [1055, 86] width 23 height 14
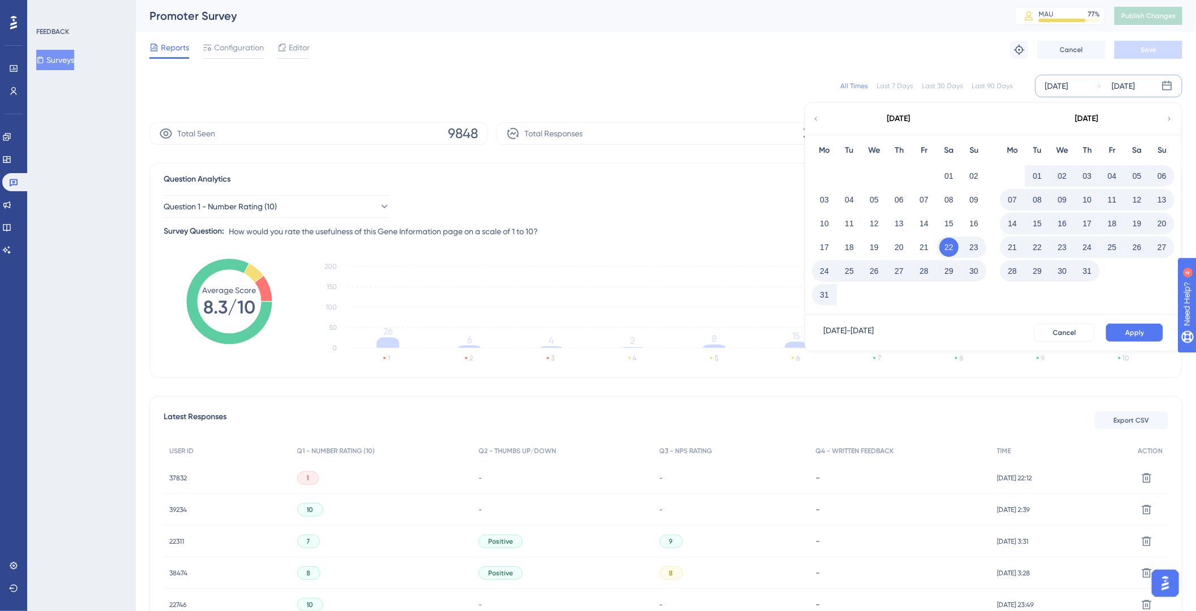
click at [1164, 121] on div "[DATE]" at bounding box center [1086, 119] width 187 height 32
click at [1168, 117] on icon at bounding box center [1169, 119] width 3 height 4
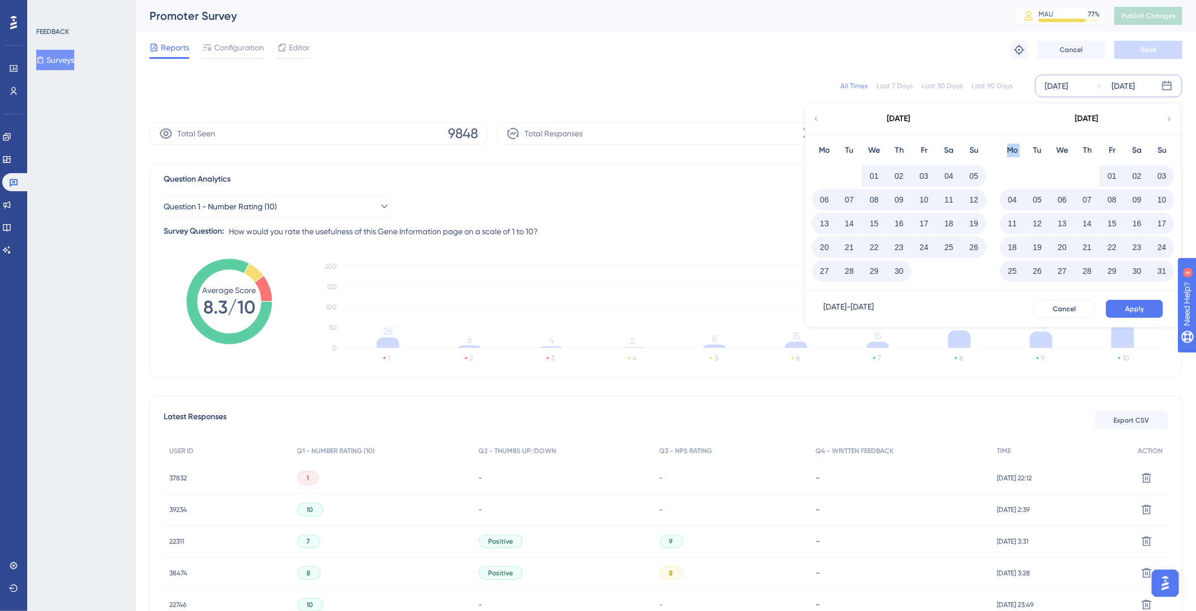
click at [1168, 117] on icon at bounding box center [1169, 119] width 3 height 4
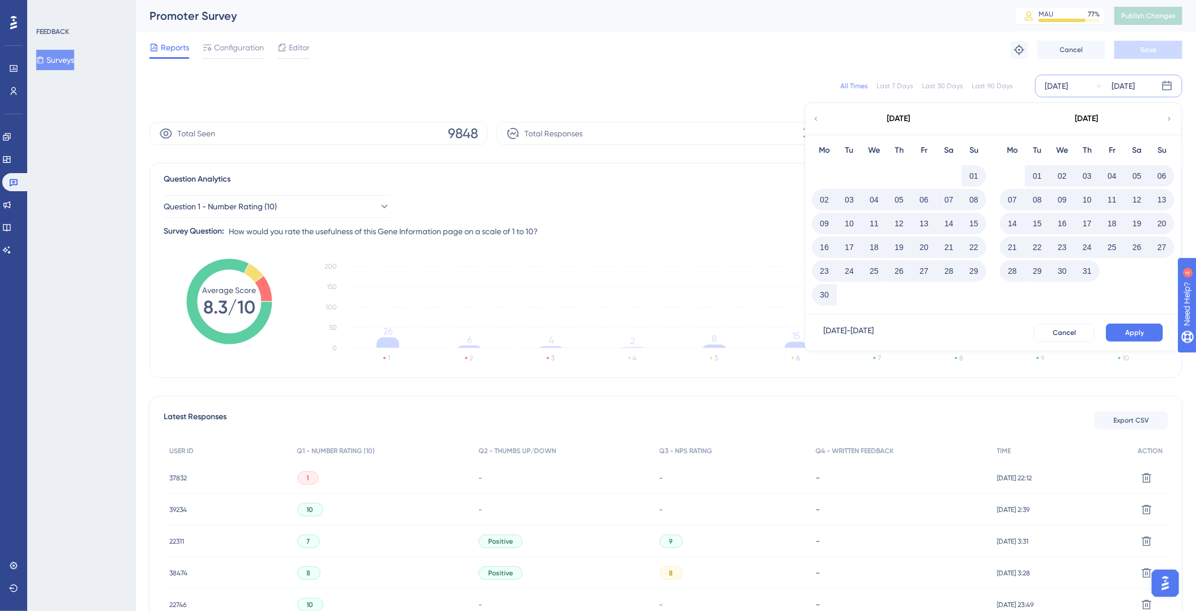
click at [1168, 117] on icon at bounding box center [1169, 119] width 3 height 4
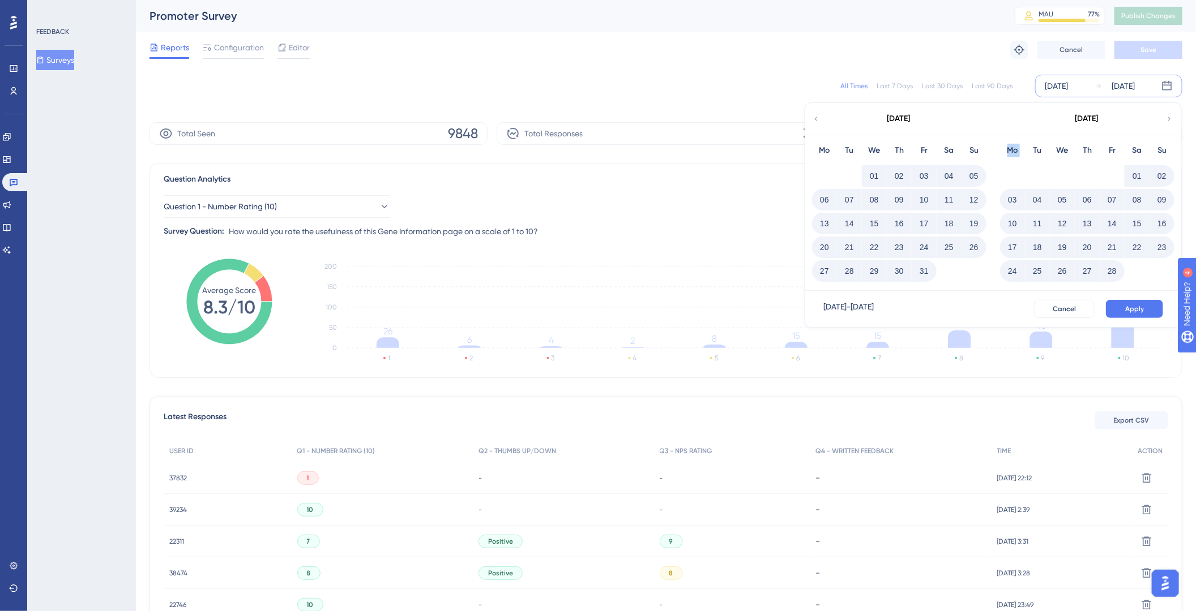
click at [1168, 117] on icon at bounding box center [1169, 119] width 3 height 4
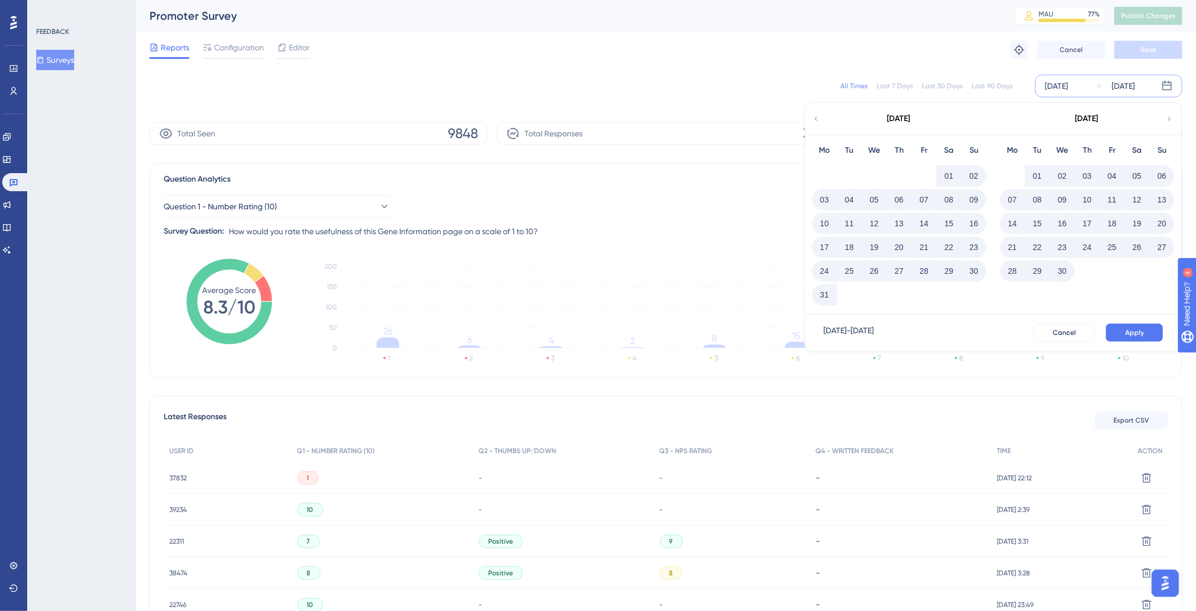
click at [823, 116] on div "[DATE]" at bounding box center [898, 119] width 187 height 32
click at [821, 118] on div "[DATE]" at bounding box center [898, 119] width 187 height 32
click at [818, 121] on icon at bounding box center [816, 119] width 8 height 10
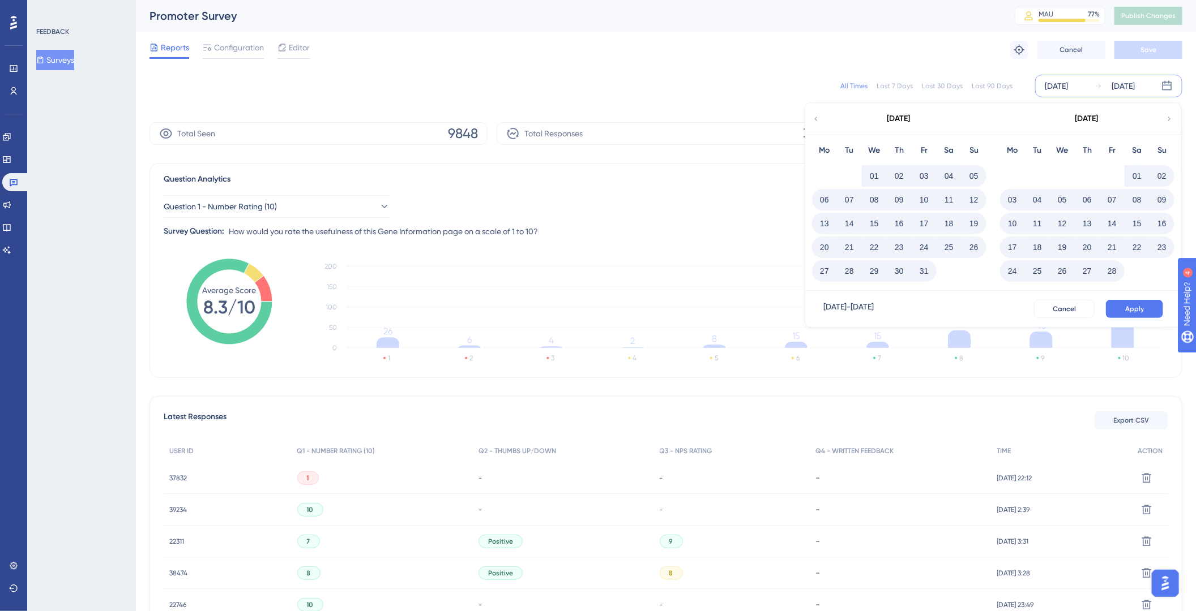
click at [872, 175] on button "01" at bounding box center [873, 175] width 19 height 19
click at [1132, 312] on span "Apply" at bounding box center [1134, 309] width 19 height 9
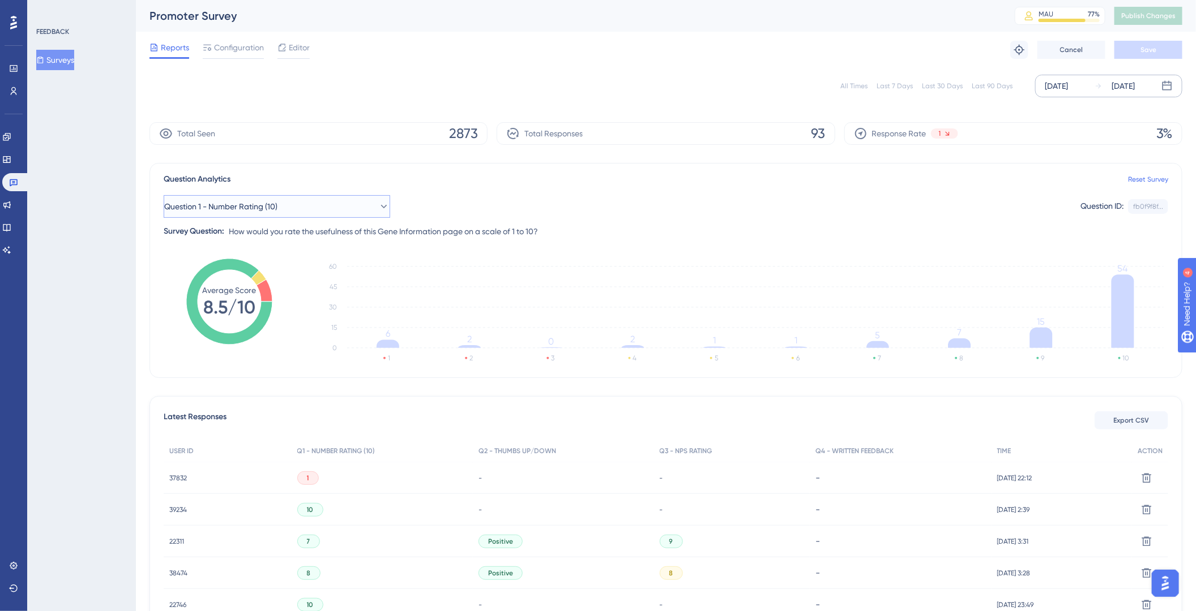
click at [378, 207] on icon at bounding box center [383, 206] width 11 height 11
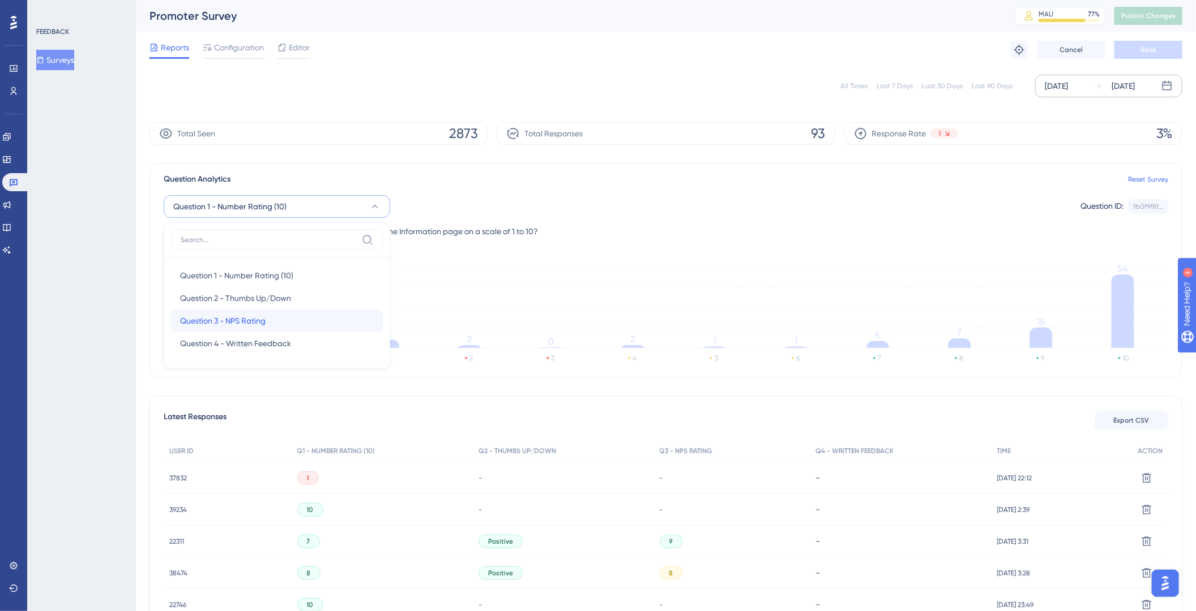
click at [254, 329] on div "Question 3 - NPS Rating Question 3 - NPS Rating" at bounding box center [277, 321] width 194 height 23
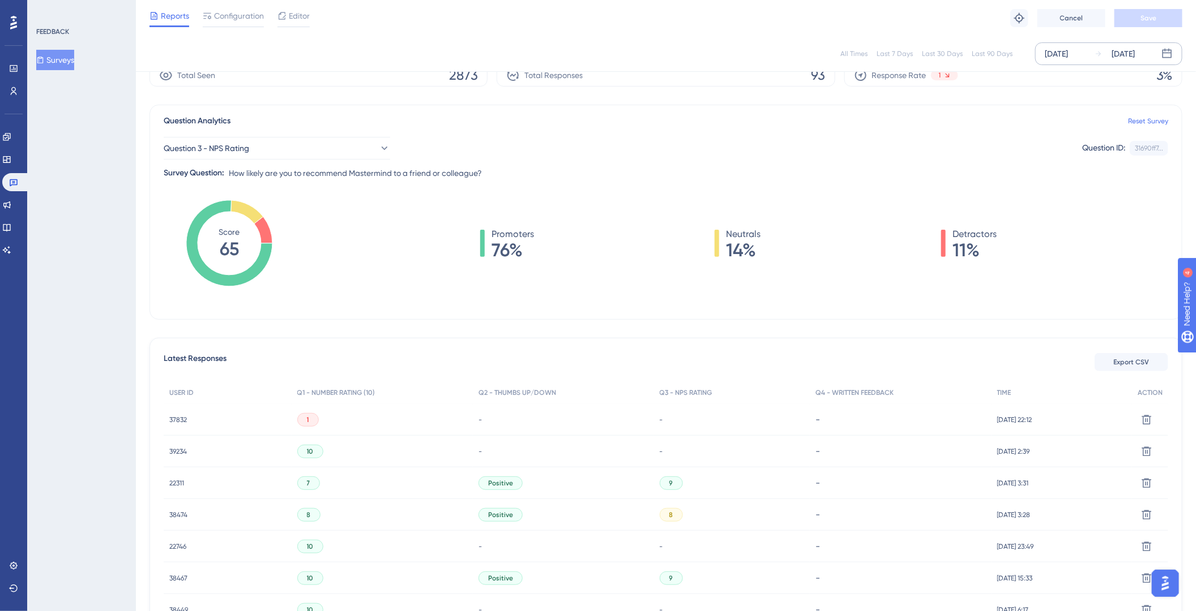
scroll to position [34, 0]
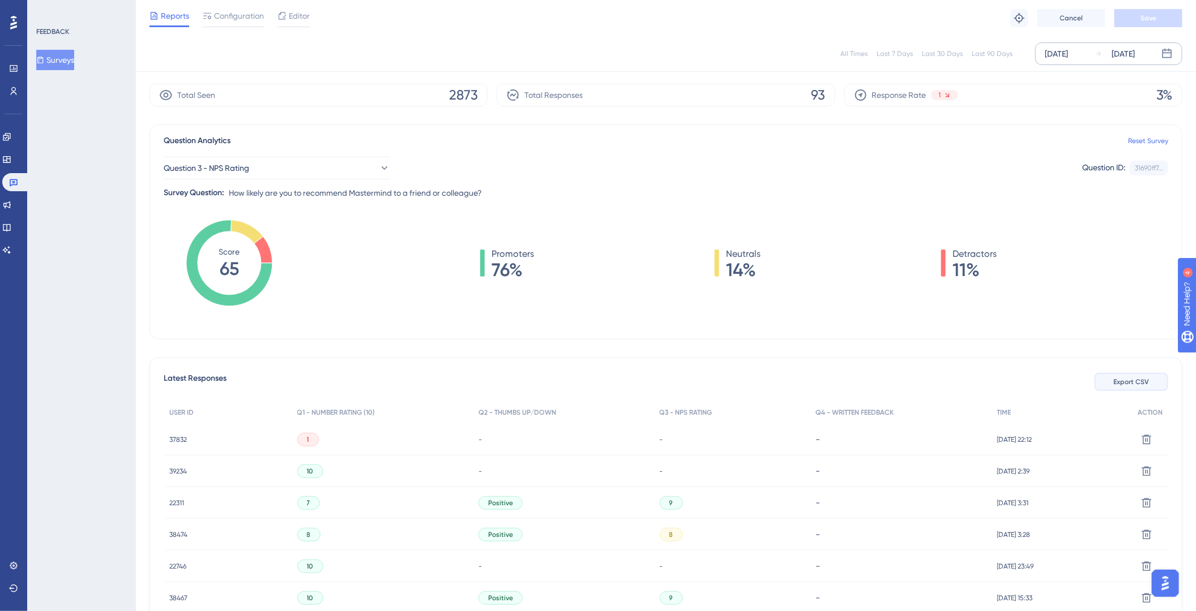
click at [1125, 382] on span "Export CSV" at bounding box center [1132, 382] width 36 height 9
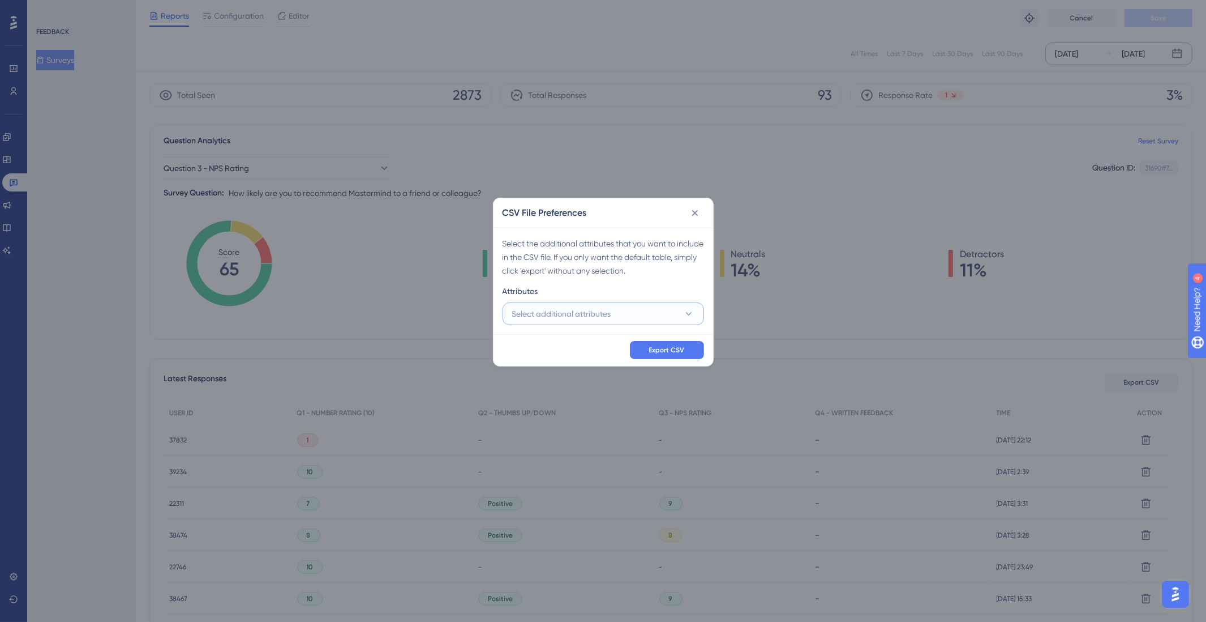
click at [636, 306] on button "Select additional attributes" at bounding box center [604, 313] width 202 height 23
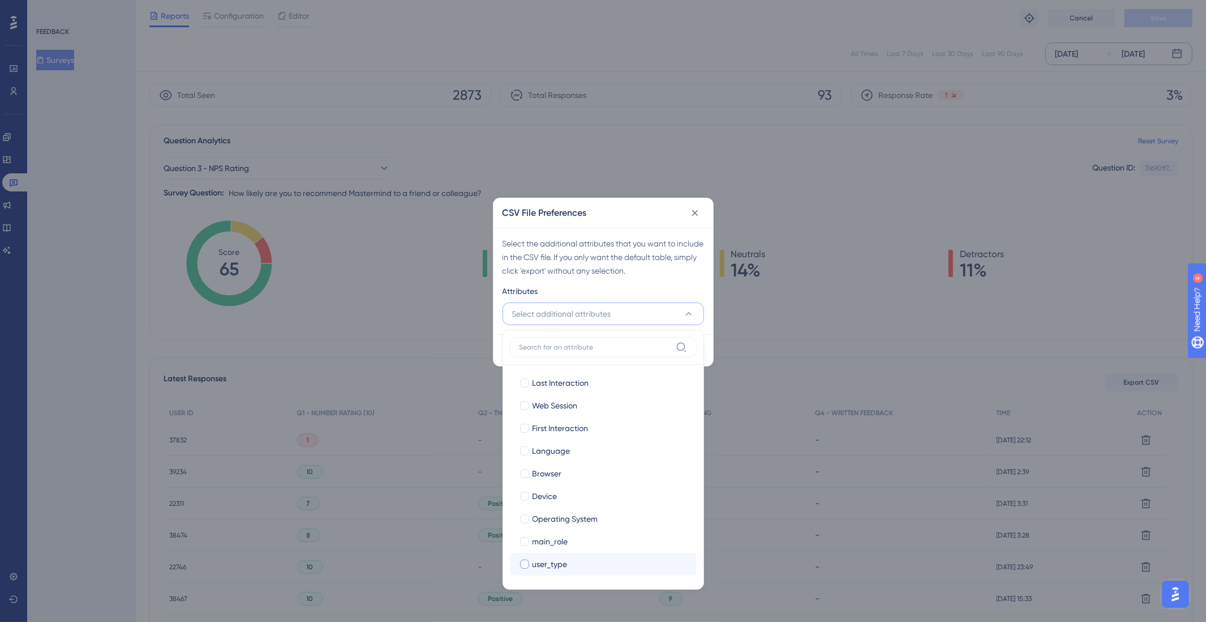
click at [533, 558] on span "user_type" at bounding box center [550, 564] width 35 height 14
checkbox input "true"
click at [673, 290] on div "Attributes" at bounding box center [604, 293] width 202 height 18
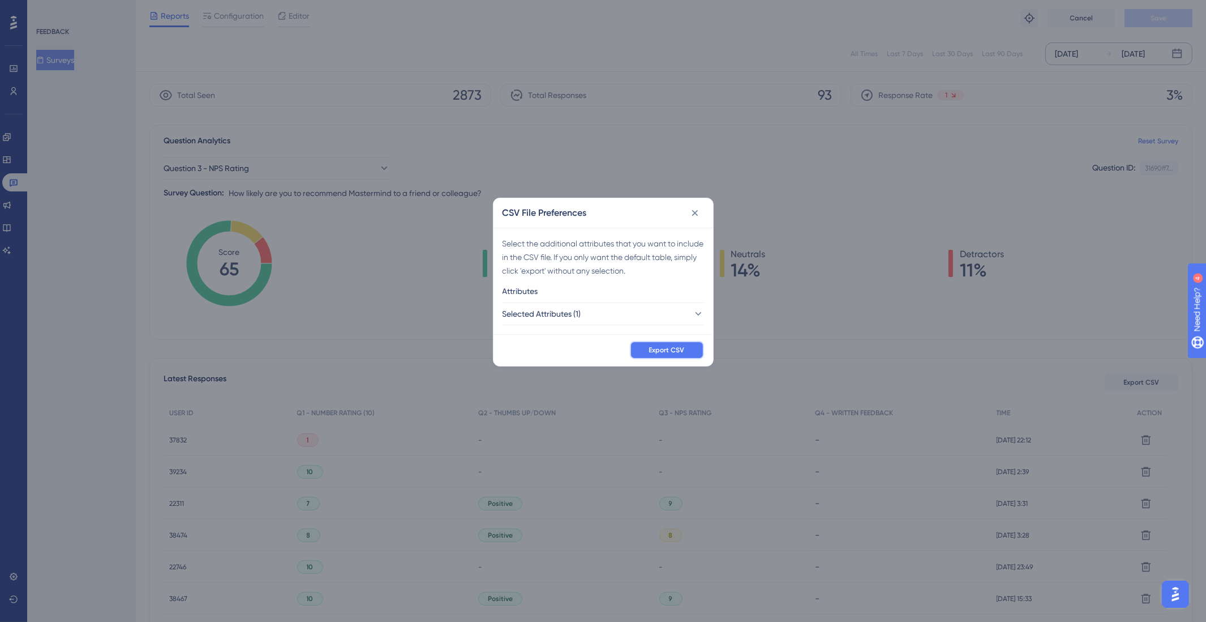
click at [674, 356] on button "Export CSV" at bounding box center [667, 350] width 74 height 18
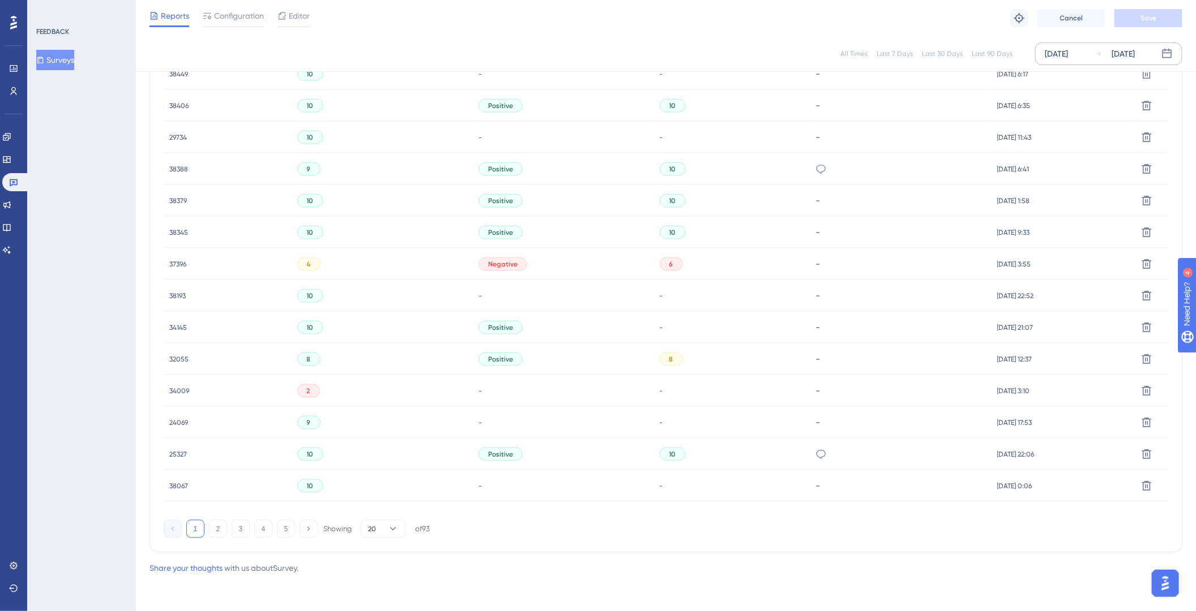
scroll to position [0, 0]
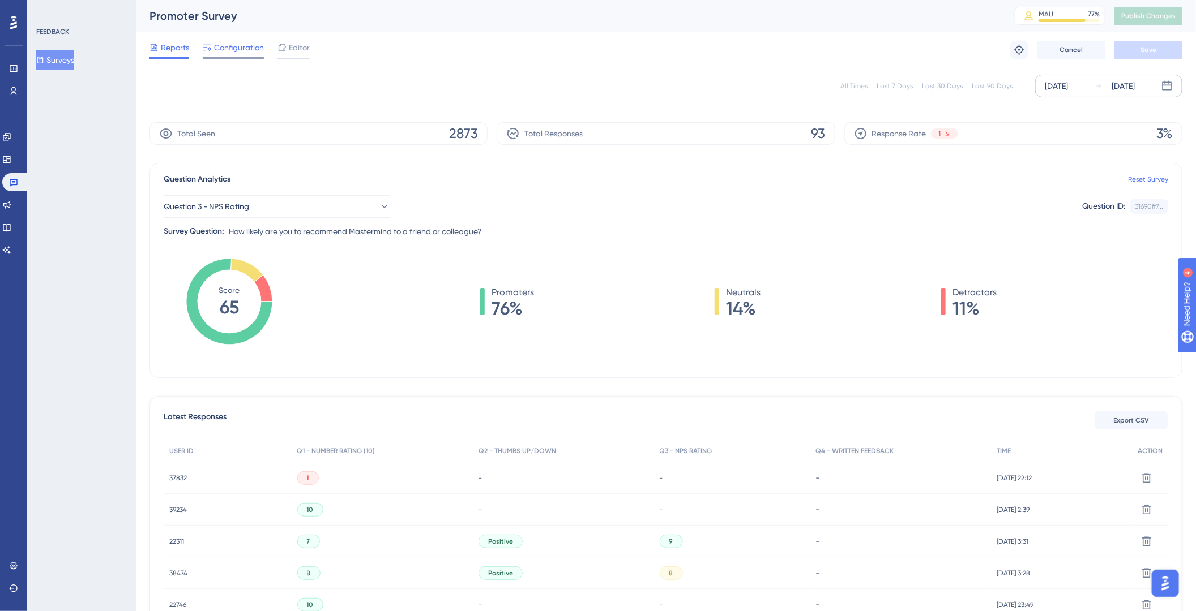
click at [258, 52] on span "Configuration" at bounding box center [239, 48] width 50 height 14
